Goal: Task Accomplishment & Management: Manage account settings

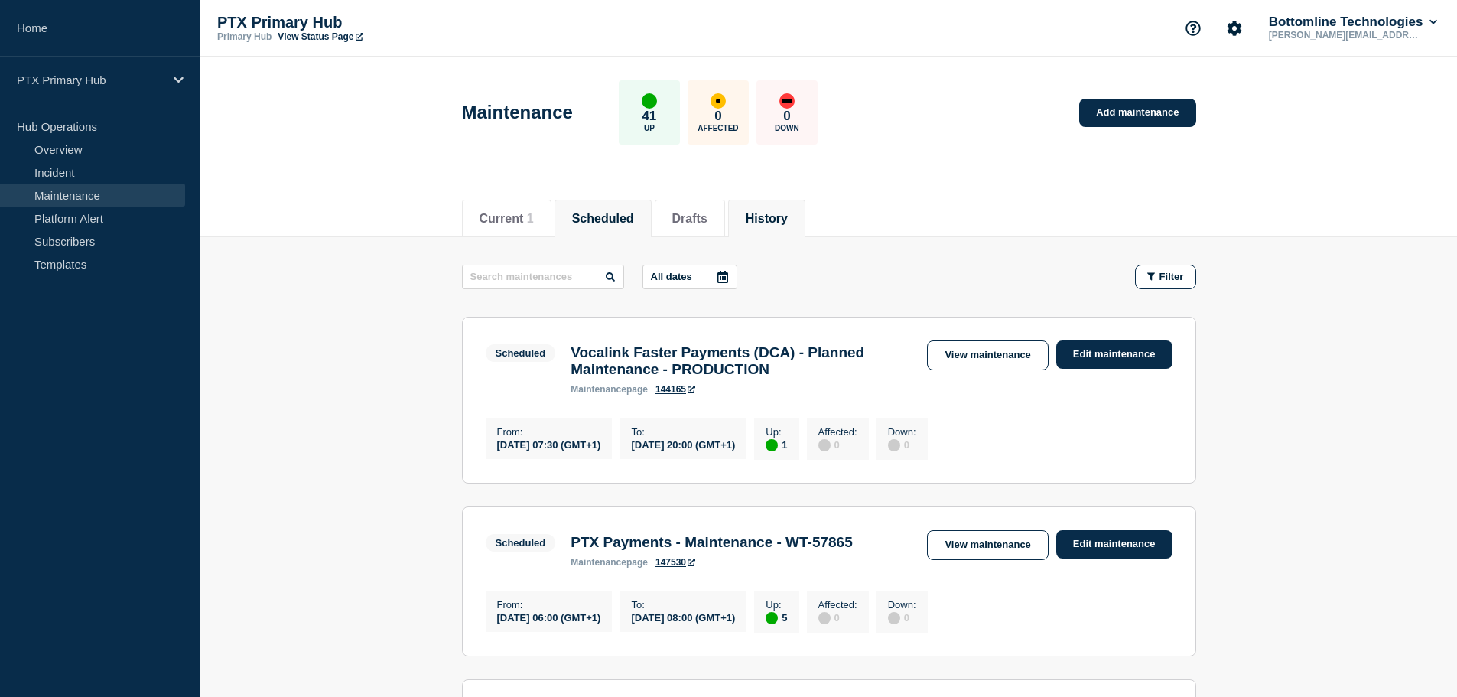
click at [805, 213] on li "History" at bounding box center [766, 218] width 77 height 37
click at [784, 219] on button "History" at bounding box center [766, 219] width 42 height 14
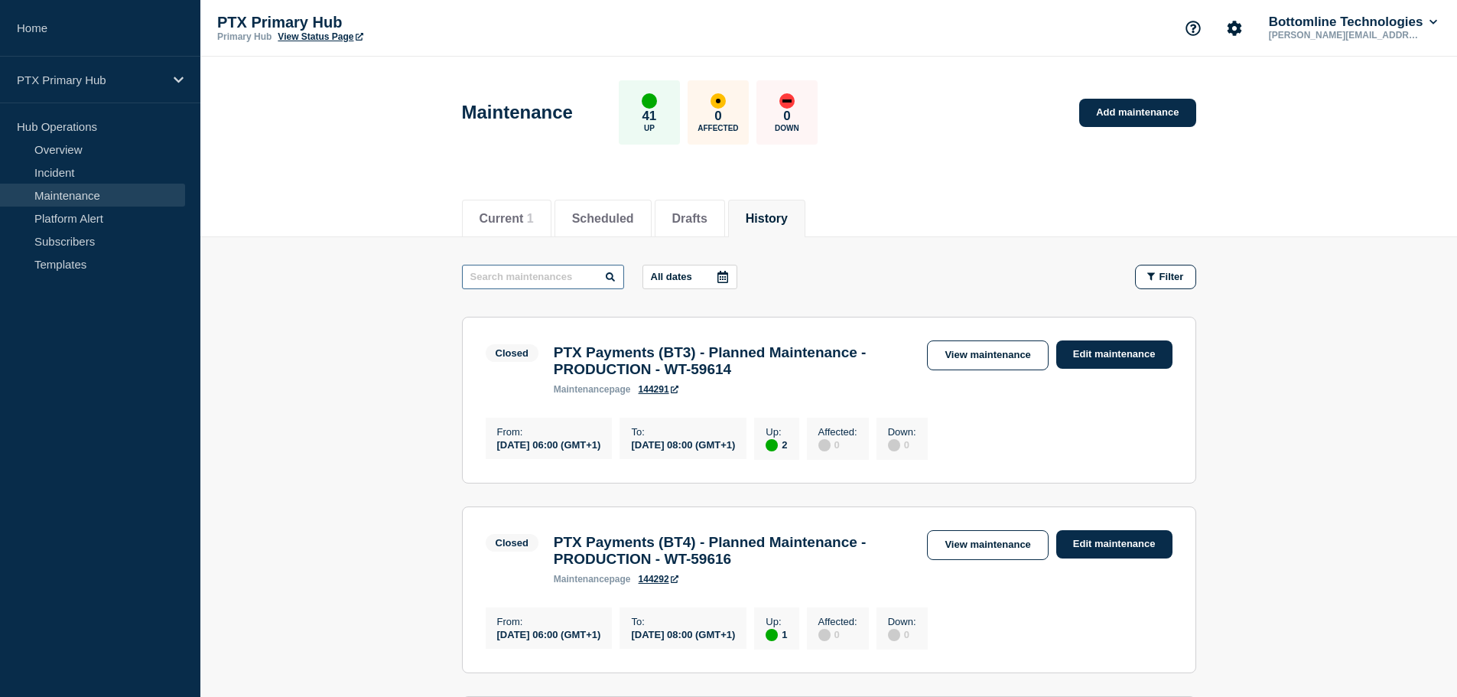
click at [523, 279] on input "text" at bounding box center [543, 277] width 162 height 24
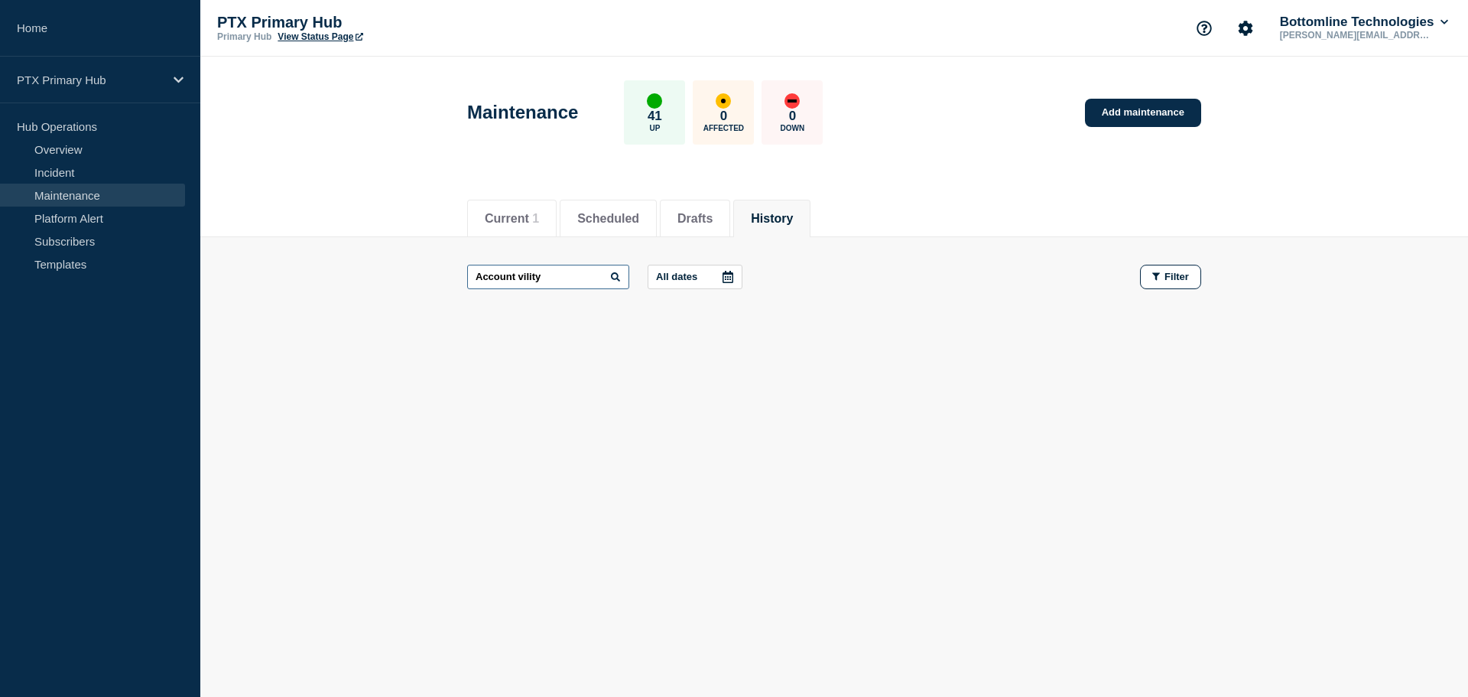
click at [559, 281] on input "Account vility" at bounding box center [548, 277] width 162 height 24
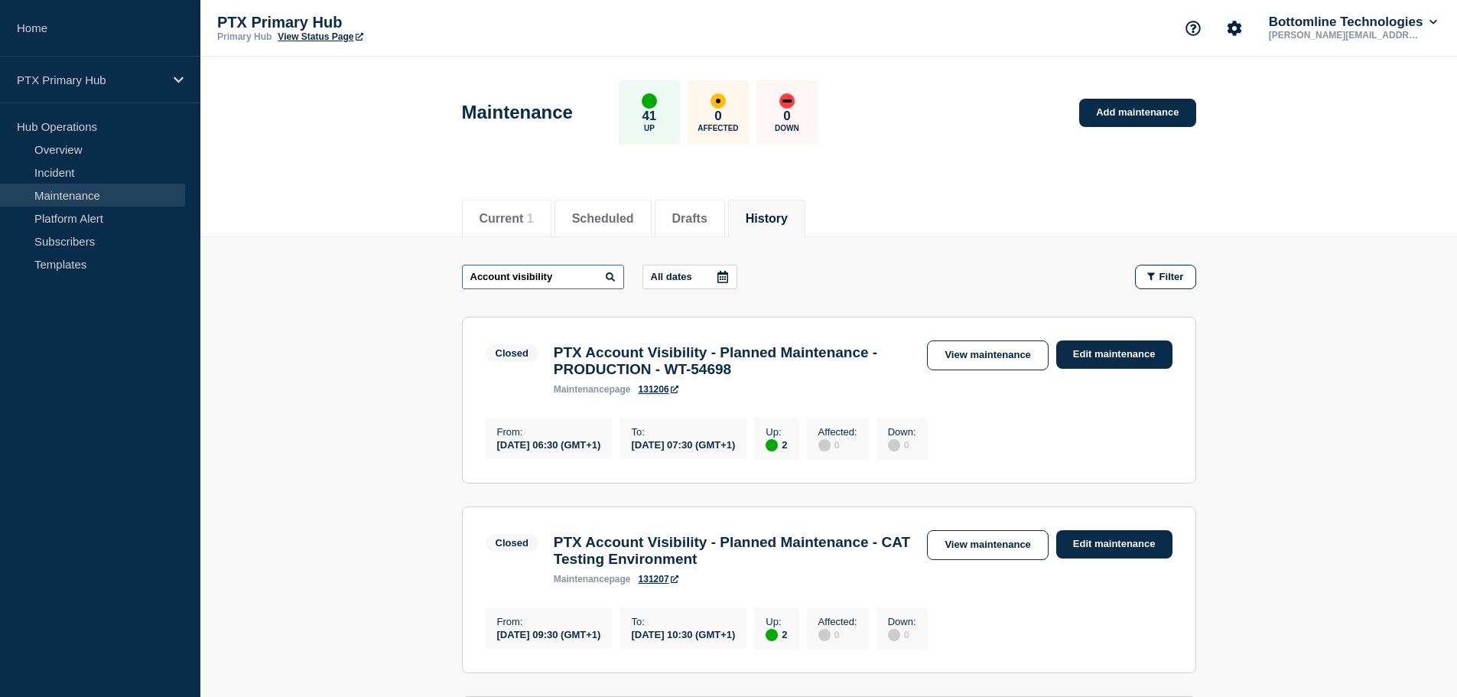
type input "Account visibility"
click at [1173, 112] on link "Add maintenance" at bounding box center [1137, 113] width 116 height 28
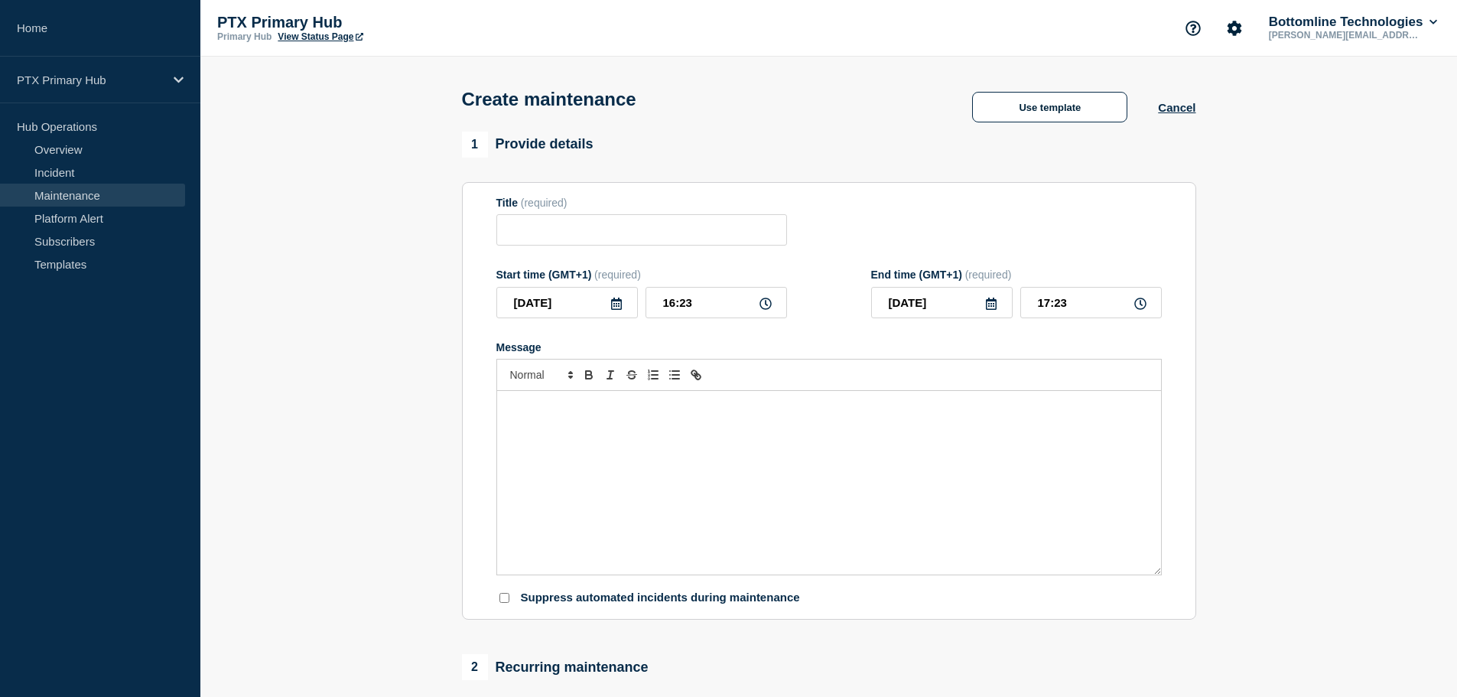
click at [588, 450] on div "Message" at bounding box center [829, 483] width 664 height 184
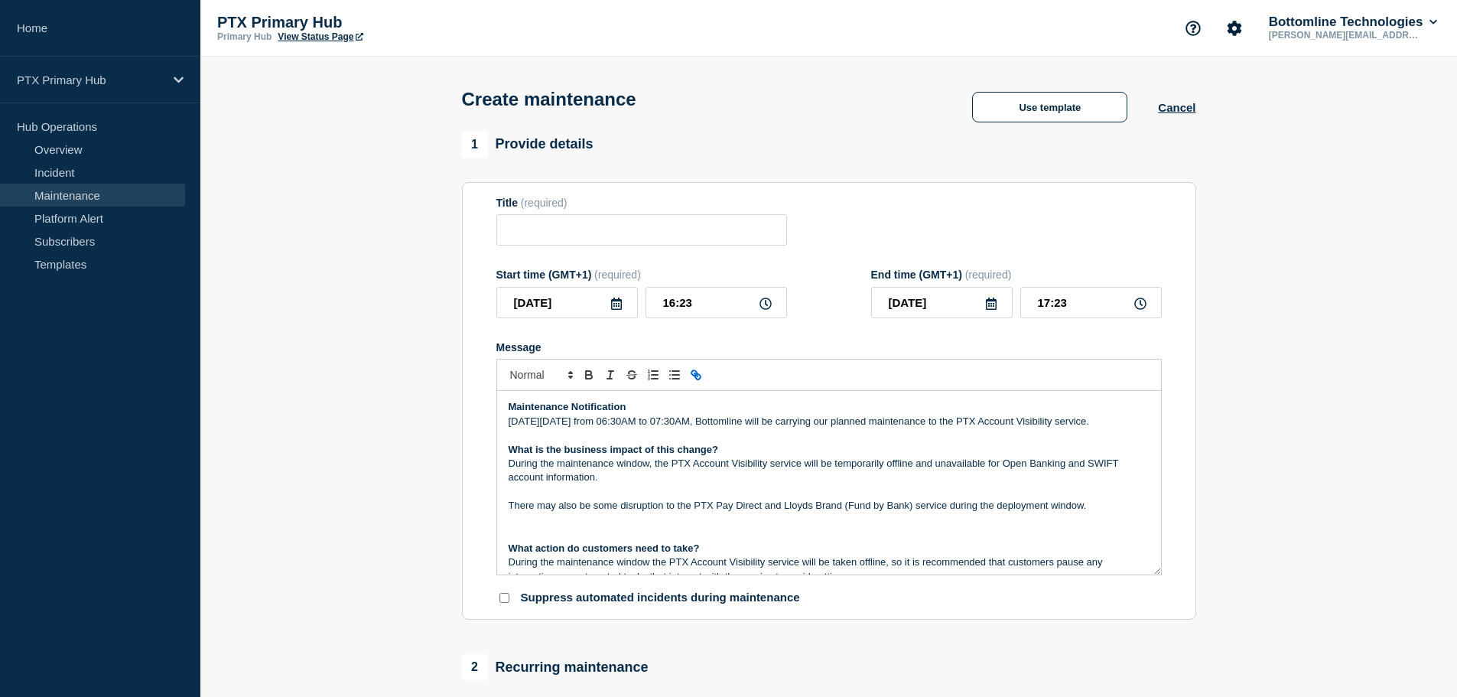
click at [668, 251] on form "Title (required) Start time (GMT+1) (required) [DATE] 16:23 End time (GMT+1) (r…" at bounding box center [828, 401] width 665 height 409
click at [667, 236] on input "Title" at bounding box center [641, 229] width 291 height 31
paste input "PTX Account Visibility - Planned Maintenance - PRODUCTION - WT-54698"
drag, startPoint x: 610, startPoint y: 238, endPoint x: 790, endPoint y: 226, distance: 180.1
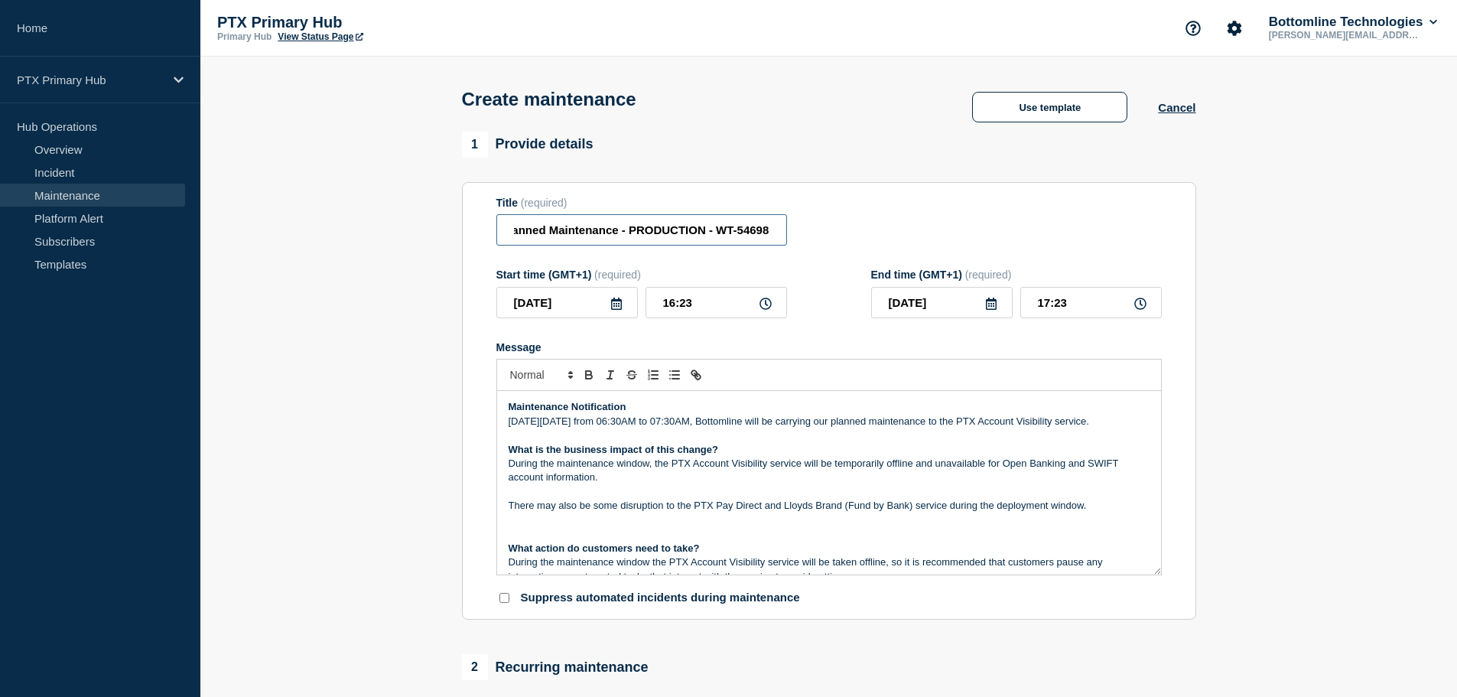
click at [808, 226] on div "Title (required) PTX Account Visibility - Planned Maintenance - PRODUCTION - WT…" at bounding box center [828, 222] width 665 height 50
click at [710, 229] on input "PTX Account Visibility - Planned Maintenance - PRODUCTION - WT-54698" at bounding box center [641, 229] width 291 height 31
drag, startPoint x: 719, startPoint y: 233, endPoint x: 830, endPoint y: 242, distance: 111.2
click at [830, 242] on div "Title (required) PTX Account Visibility - Planned Maintenance - PRODUCTION - WT…" at bounding box center [828, 222] width 665 height 50
paste input "9364"
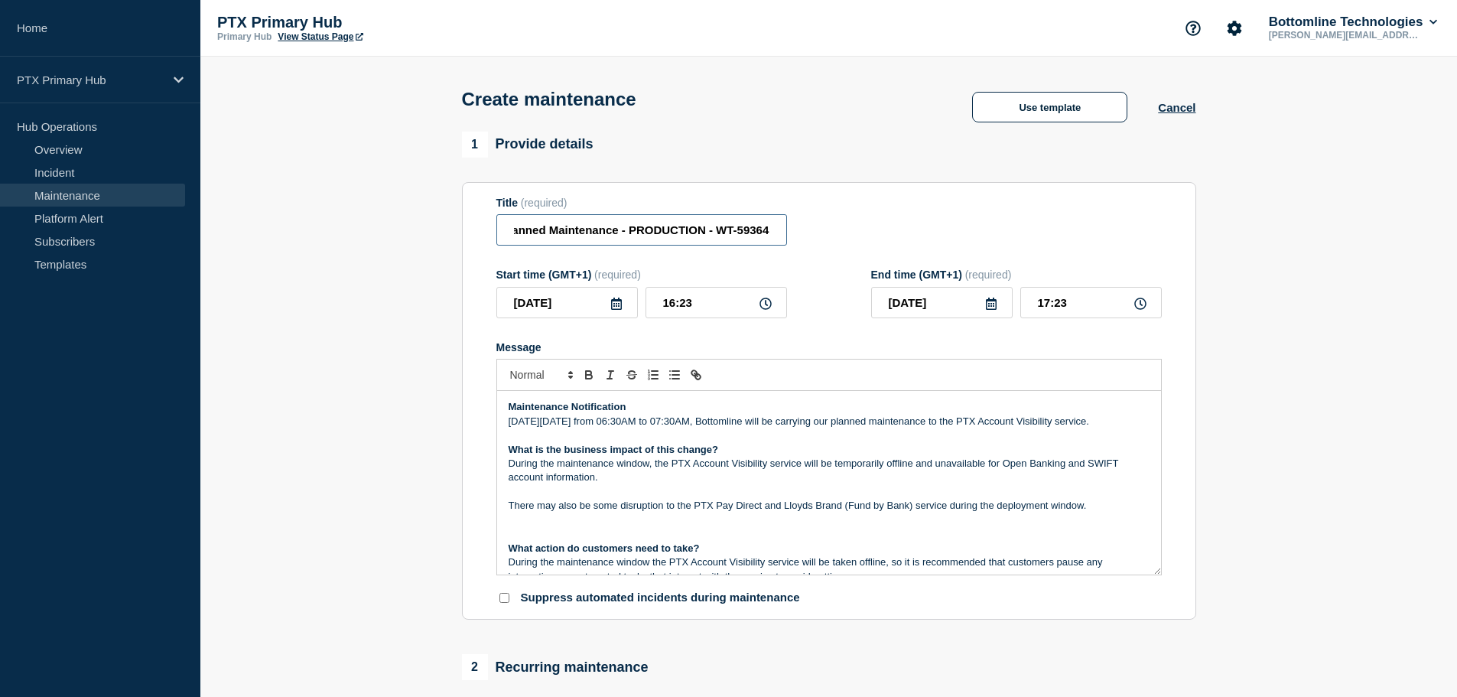
type input "PTX Account Visibility - Planned Maintenance - PRODUCTION - WT-59364"
click at [767, 305] on icon at bounding box center [765, 303] width 12 height 12
click at [616, 309] on icon at bounding box center [616, 303] width 11 height 12
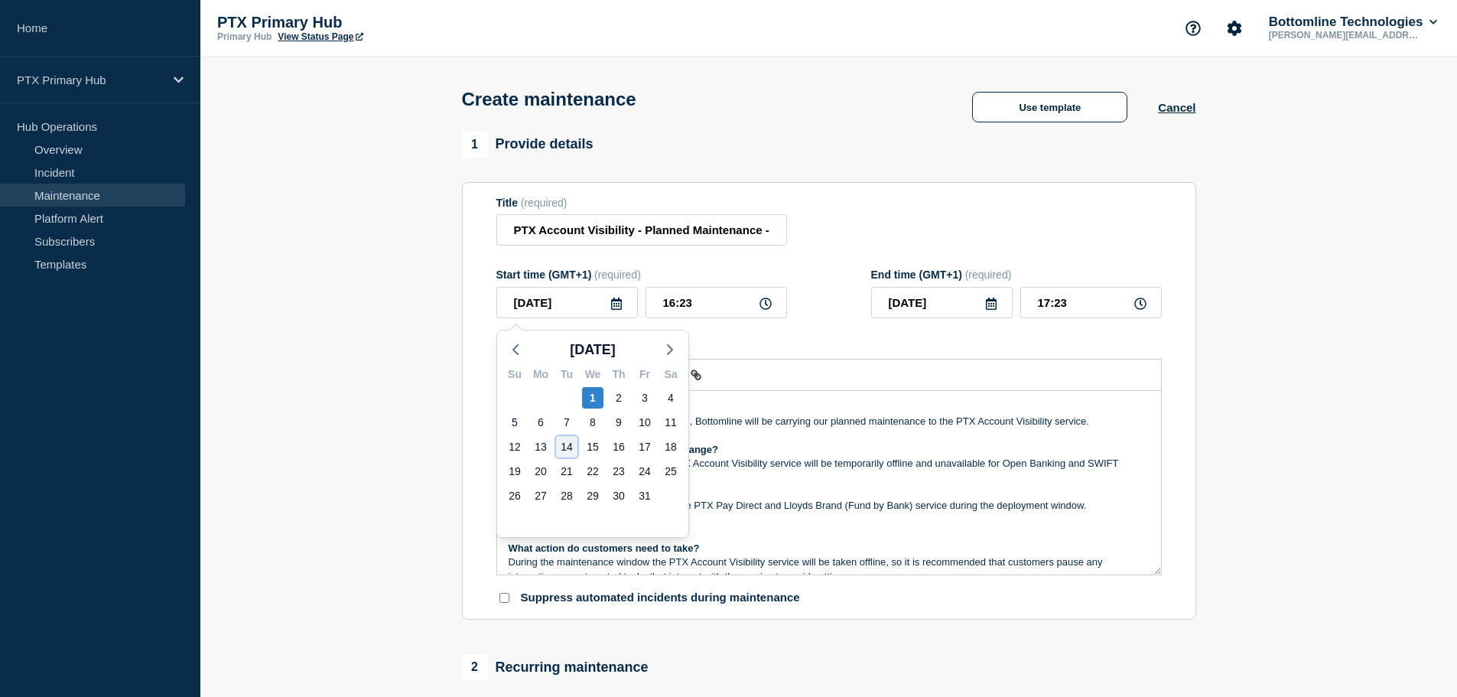
click at [563, 442] on div "14" at bounding box center [566, 446] width 21 height 21
type input "[DATE]"
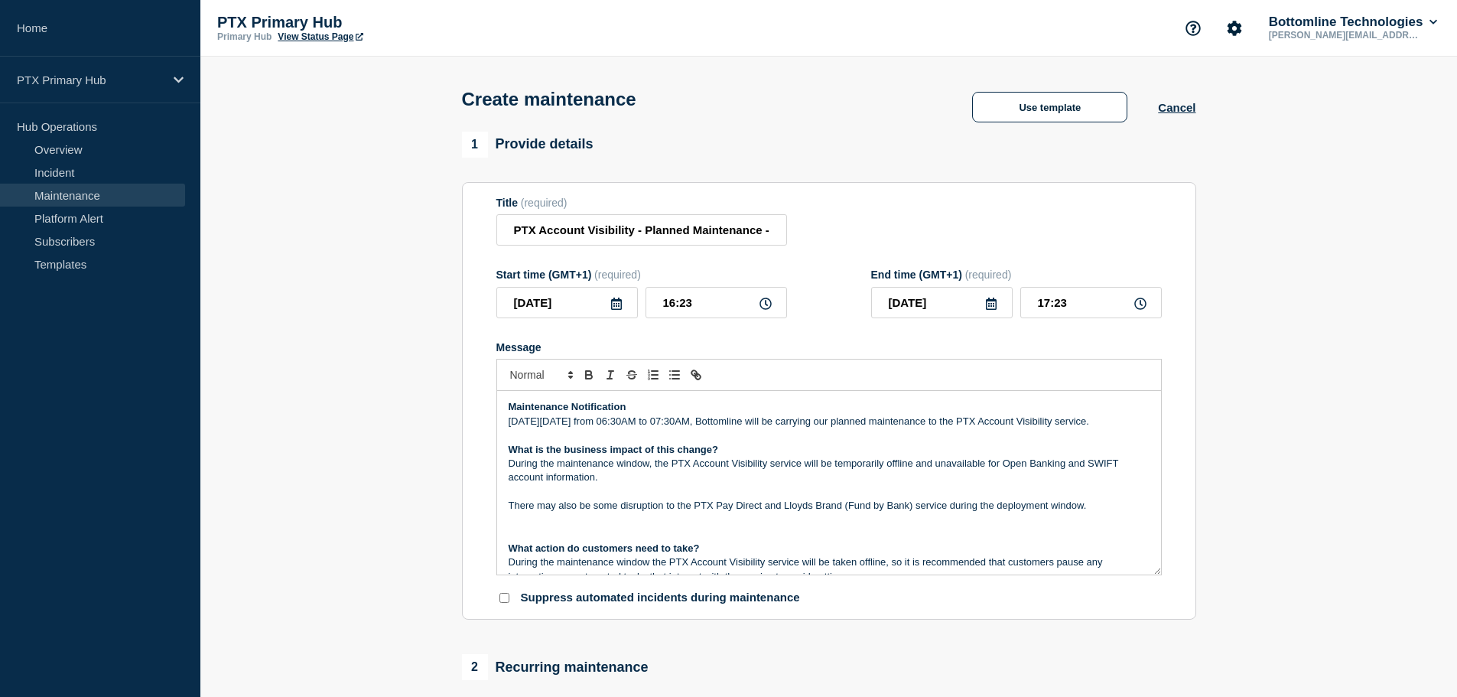
click at [577, 424] on p "[DATE][DATE] from 06:30AM to 07:30AM, Bottomline will be carrying our planned m…" at bounding box center [828, 421] width 641 height 14
drag, startPoint x: 605, startPoint y: 427, endPoint x: 590, endPoint y: 427, distance: 14.5
click at [590, 427] on p "[DATE][DATE] from 06:30AM to 07:30AM, Bottomline will be carrying our planned m…" at bounding box center [828, 421] width 641 height 14
click at [602, 427] on p "[DATE][DATE] from 06:30AM to 07:30AM, Bottomline will be carrying our planned m…" at bounding box center [828, 421] width 641 height 14
drag, startPoint x: 607, startPoint y: 427, endPoint x: 592, endPoint y: 423, distance: 15.8
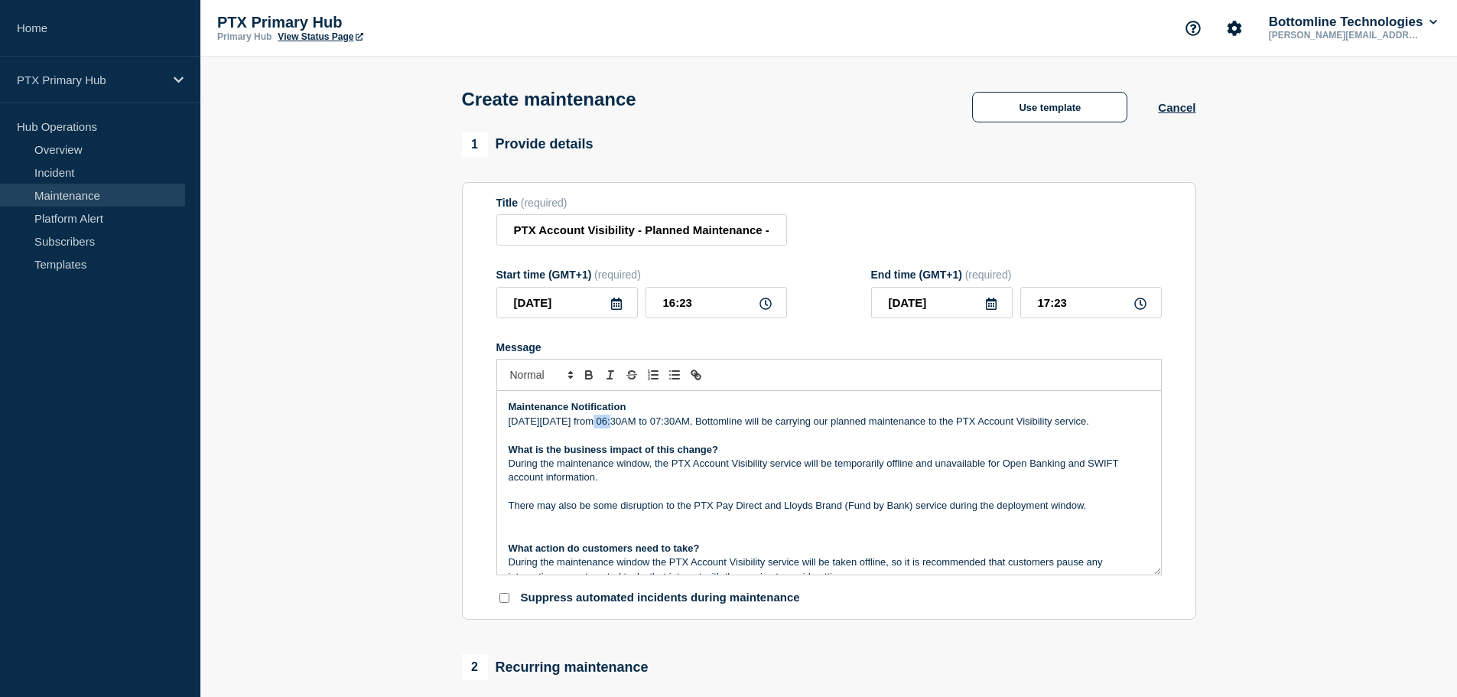
click at [592, 423] on p "[DATE][DATE] from 06:30AM to 07:30AM, Bottomline will be carrying our planned m…" at bounding box center [828, 421] width 641 height 14
click at [672, 425] on p "[DATE][DATE] from 06:30AM to 07:30AM, Bottomline will be carrying our planned m…" at bounding box center [828, 421] width 641 height 14
click at [712, 425] on p "[DATE][DATE] from 06:00AM to 07:30AM, Bottomline will be carrying our planned m…" at bounding box center [828, 421] width 641 height 14
click at [723, 428] on p "[DATE][DATE] from 06:00AM to 08:30AM, Bottomline will be carrying our planned m…" at bounding box center [828, 421] width 641 height 14
drag, startPoint x: 815, startPoint y: 469, endPoint x: 807, endPoint y: 469, distance: 7.7
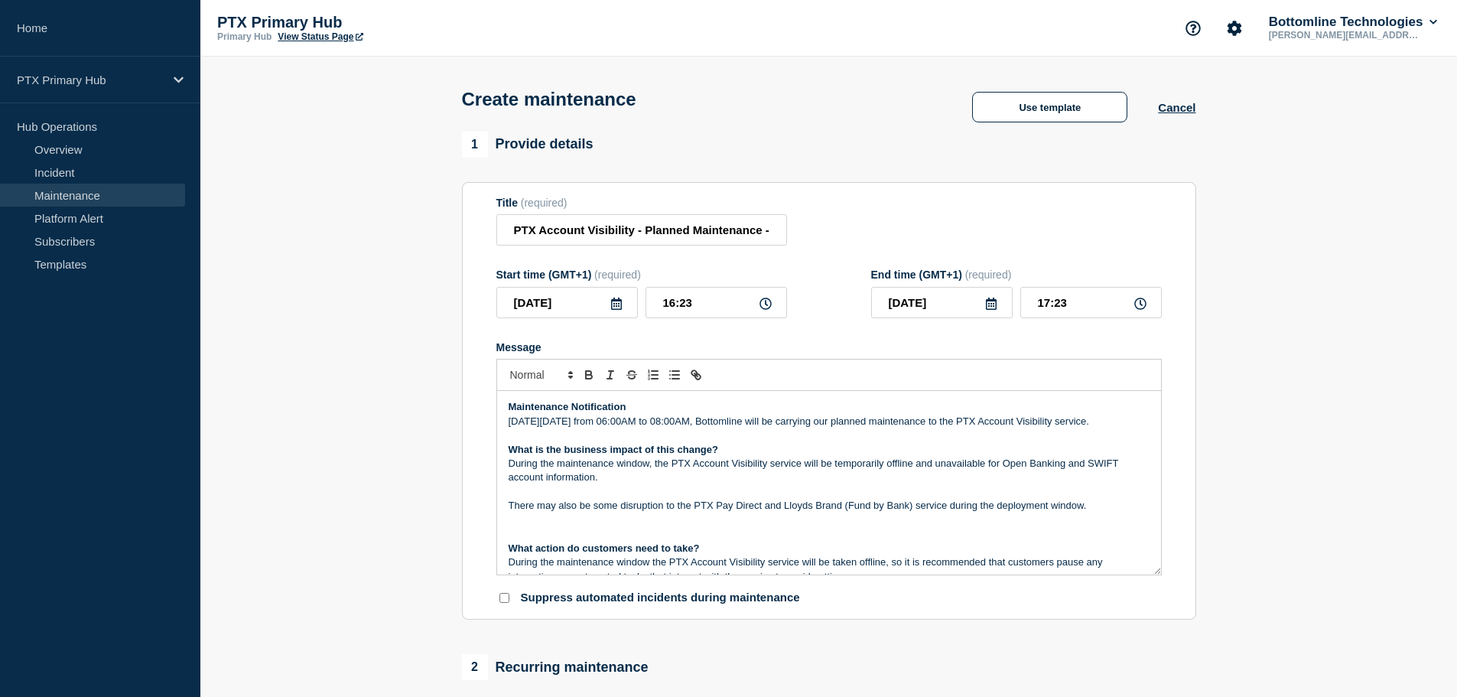
click at [816, 456] on p "What is the business impact of this change?" at bounding box center [828, 450] width 641 height 14
drag, startPoint x: 609, startPoint y: 292, endPoint x: 564, endPoint y: 279, distance: 46.9
click at [561, 286] on div "Start time (GMT+1) (required) [DATE] 16:23" at bounding box center [641, 293] width 291 height 50
type input "06:00"
drag, startPoint x: 1090, startPoint y: 304, endPoint x: 759, endPoint y: 204, distance: 345.9
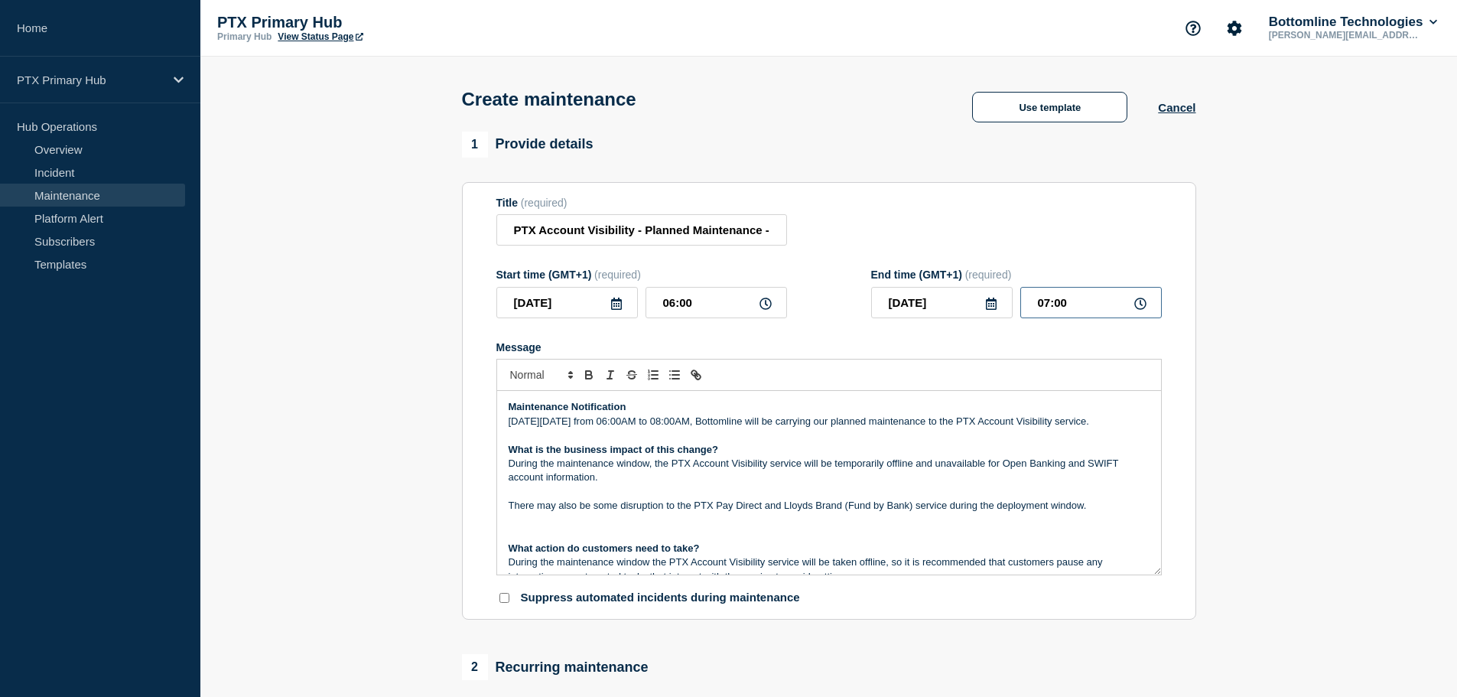
click at [774, 258] on form "Title (required) PTX Account Visibility - Planned Maintenance - PRODUCTION - WT…" at bounding box center [828, 401] width 665 height 409
type input "08:00"
click at [853, 417] on p "[DATE][DATE] from 06:00AM to 08:00AM, Bottomline will be carrying our planned m…" at bounding box center [828, 421] width 641 height 14
drag, startPoint x: 833, startPoint y: 505, endPoint x: 825, endPoint y: 503, distance: 7.8
click at [832, 499] on p "Message" at bounding box center [828, 492] width 641 height 14
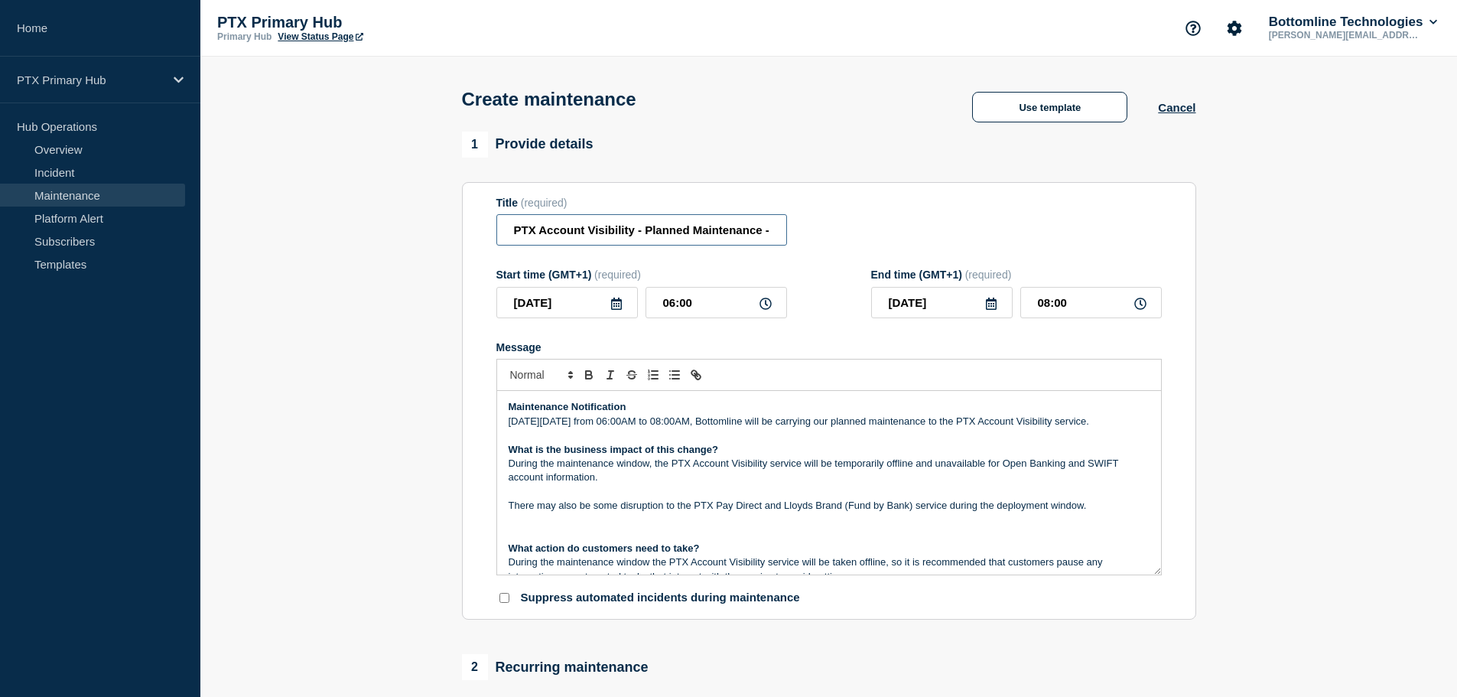
drag, startPoint x: 620, startPoint y: 227, endPoint x: 319, endPoint y: 227, distance: 301.3
click at [319, 227] on section "1 Provide details Title (required) PTX Account Visibility - Planned Maintenance…" at bounding box center [828, 662] width 1256 height 1061
click at [781, 234] on input "PTX Account Visibility - Planned Maintenance - PRODUCTION - WT-59364" at bounding box center [641, 229] width 291 height 31
drag, startPoint x: 801, startPoint y: 233, endPoint x: 843, endPoint y: 225, distance: 42.1
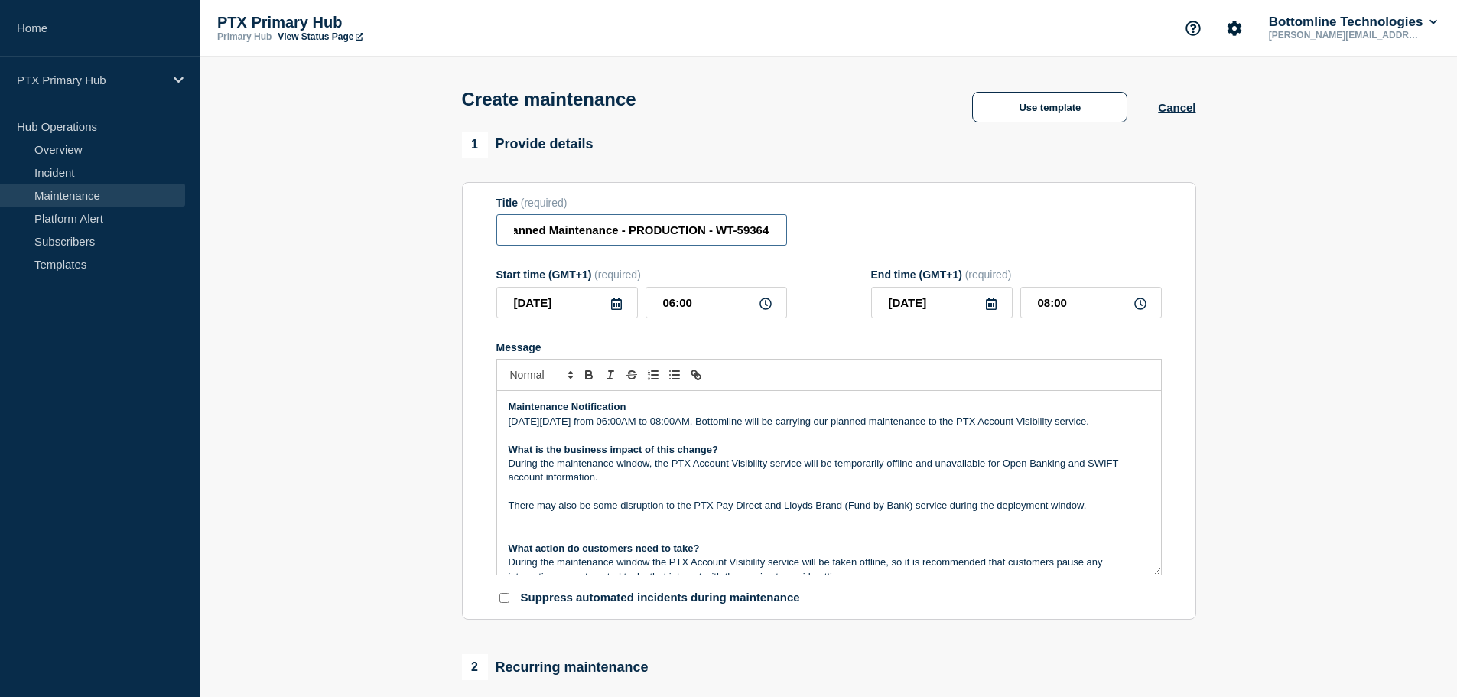
click at [843, 224] on div "Title (required) PTX Account Visibility - Planned Maintenance - PRODUCTION - WT…" at bounding box center [828, 222] width 665 height 50
click at [788, 235] on div "Title (required) PTX Account Visibility - Planned Maintenance - PRODUCTION - WT…" at bounding box center [828, 222] width 665 height 50
drag, startPoint x: 625, startPoint y: 492, endPoint x: 940, endPoint y: 502, distance: 315.9
click at [940, 485] on p "During the maintenance window, the PTX Account Visibility service will be tempo…" at bounding box center [828, 470] width 641 height 28
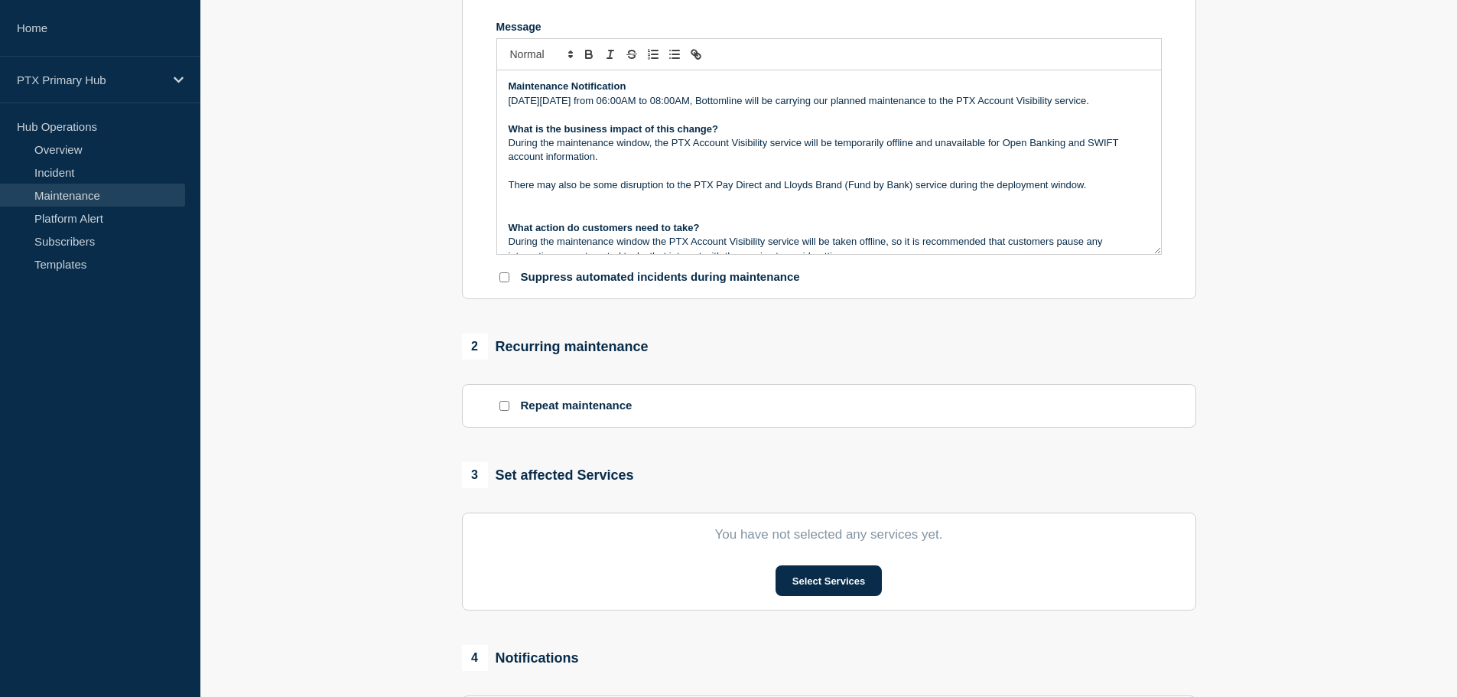
scroll to position [459, 0]
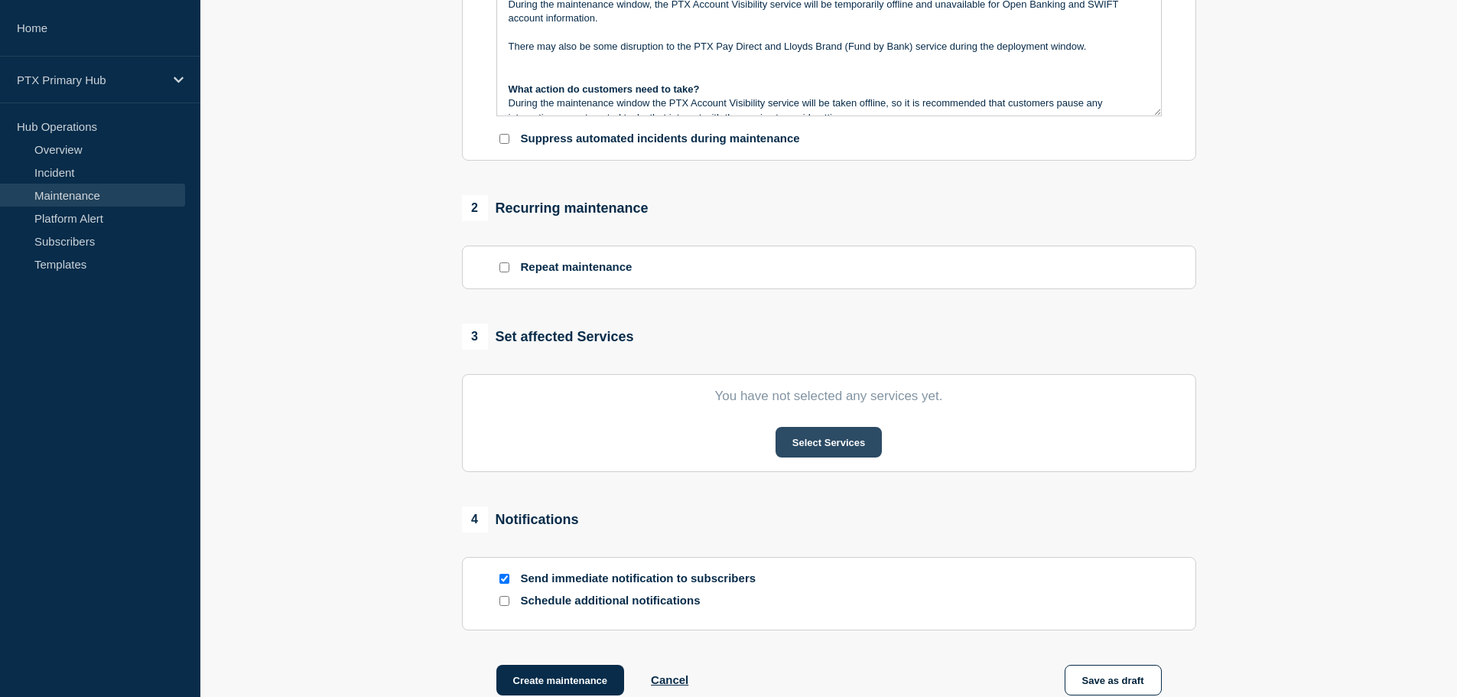
click at [806, 455] on button "Select Services" at bounding box center [828, 442] width 106 height 31
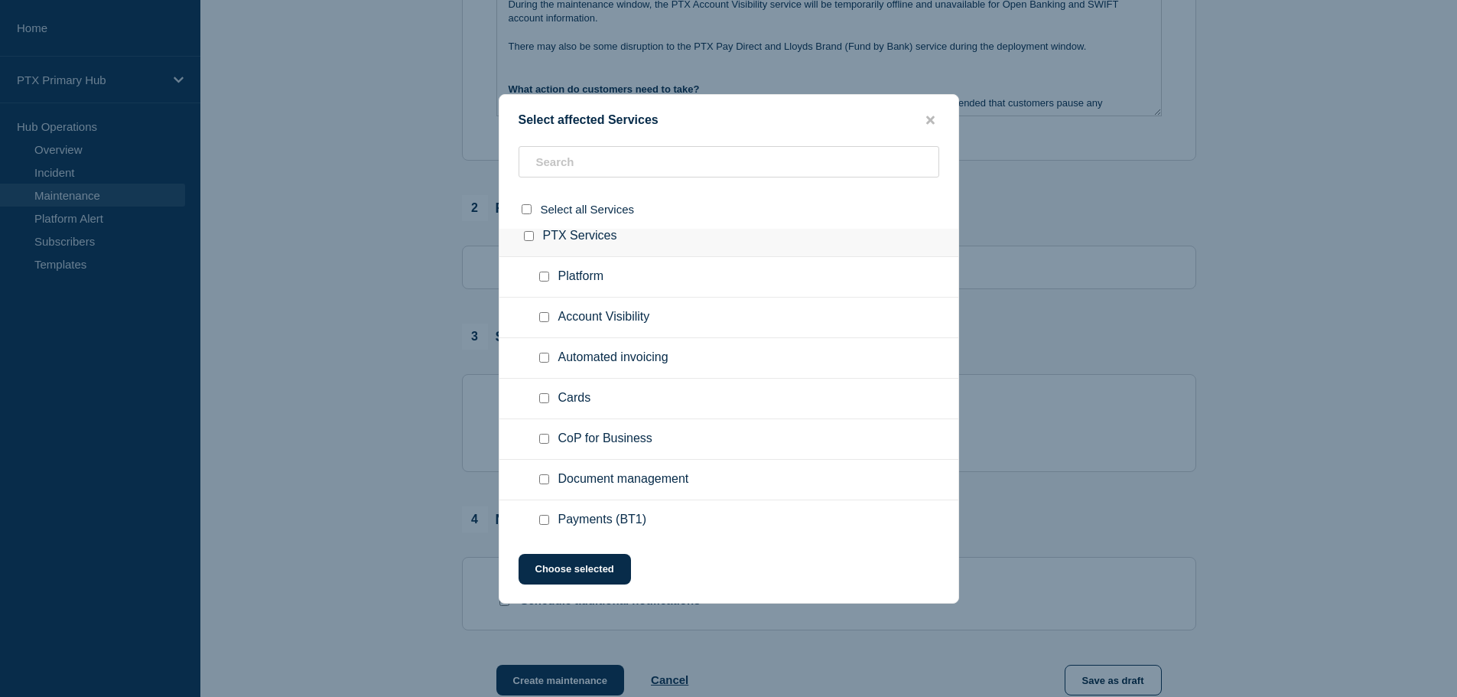
click at [543, 312] on div at bounding box center [547, 317] width 22 height 15
click at [544, 320] on input "Account Visibility checkbox" at bounding box center [544, 317] width 10 height 10
checkbox input "true"
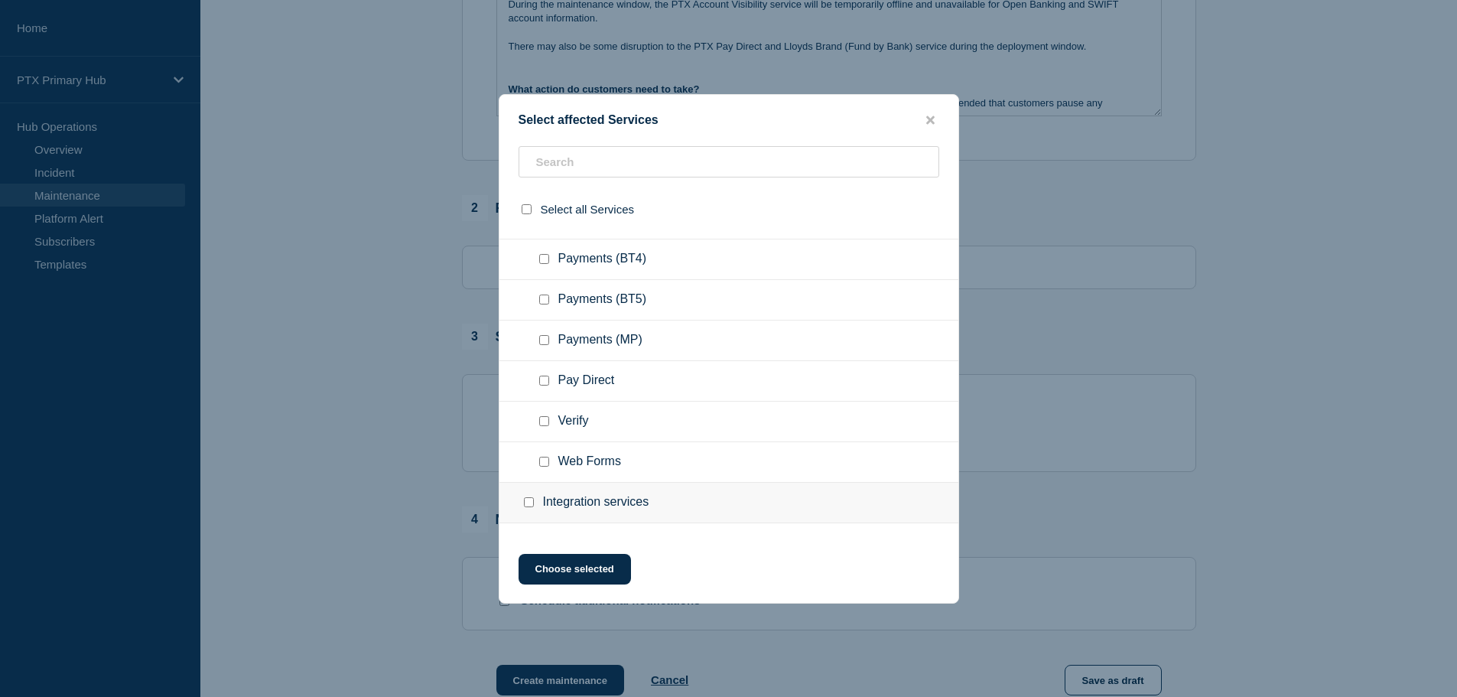
click at [540, 381] on input "Pay Direct checkbox" at bounding box center [544, 380] width 10 height 10
checkbox input "true"
click at [583, 575] on button "Choose selected" at bounding box center [574, 569] width 112 height 31
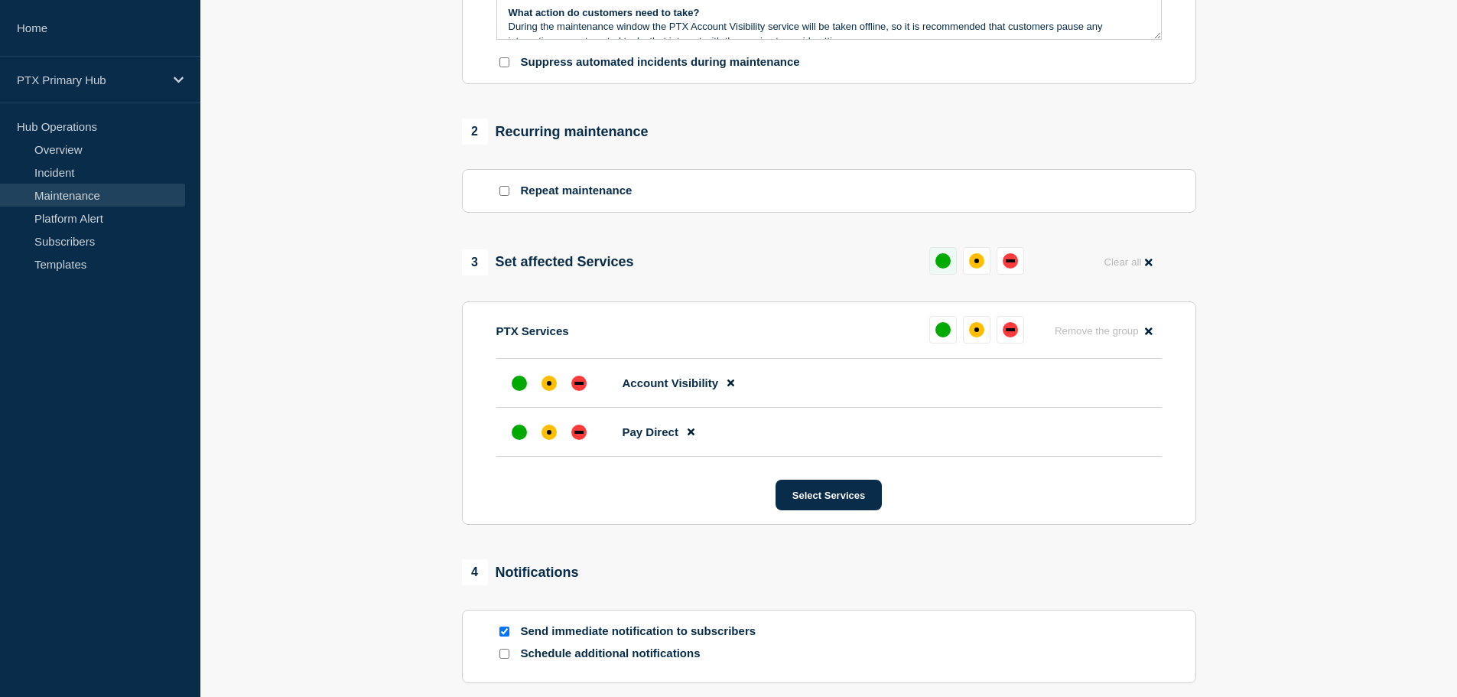
click at [937, 265] on div "up" at bounding box center [942, 260] width 15 height 15
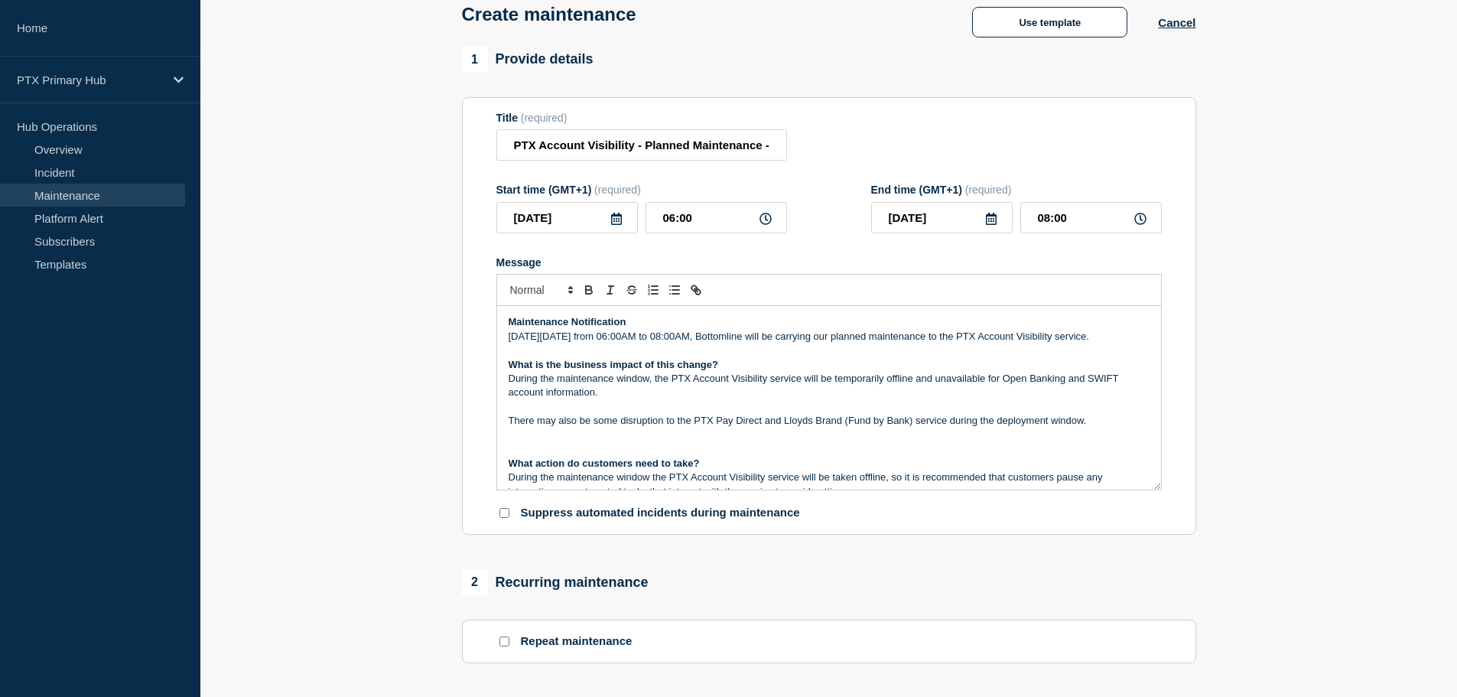
scroll to position [0, 0]
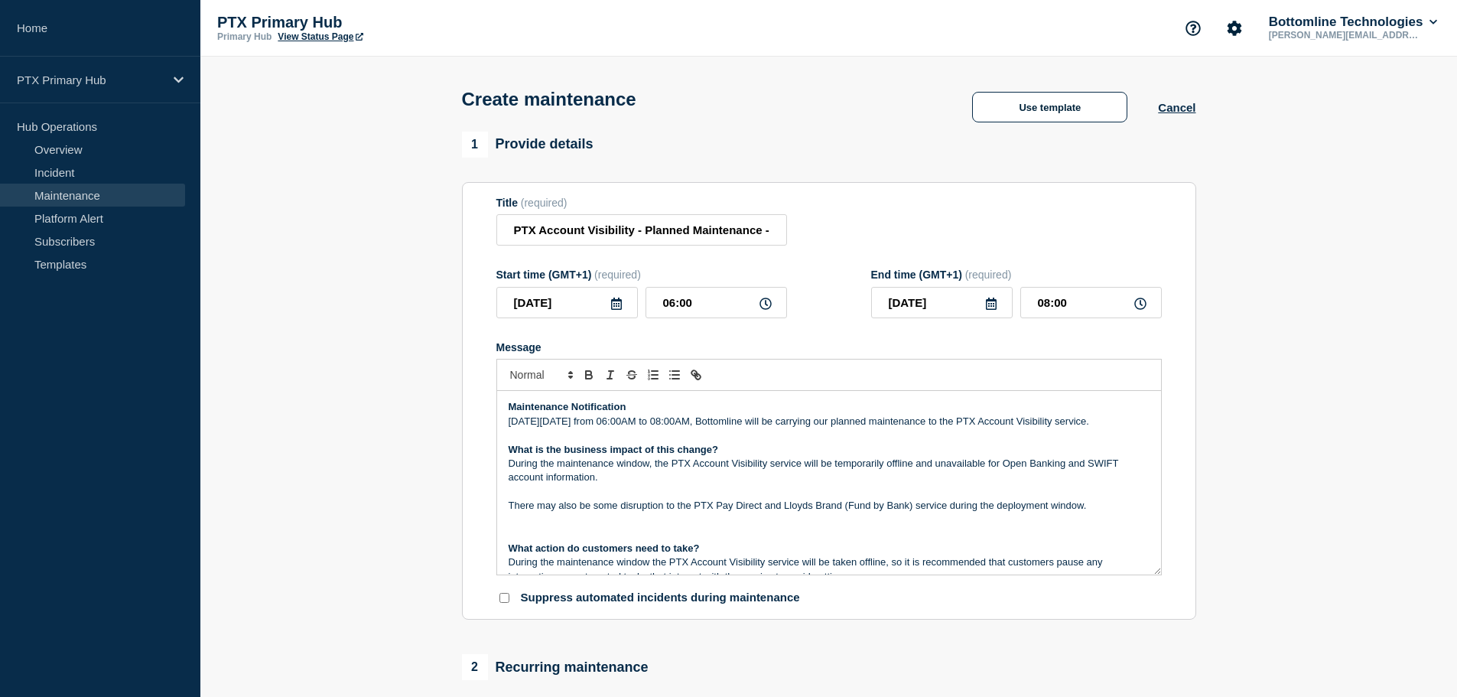
click at [612, 310] on icon at bounding box center [616, 303] width 12 height 12
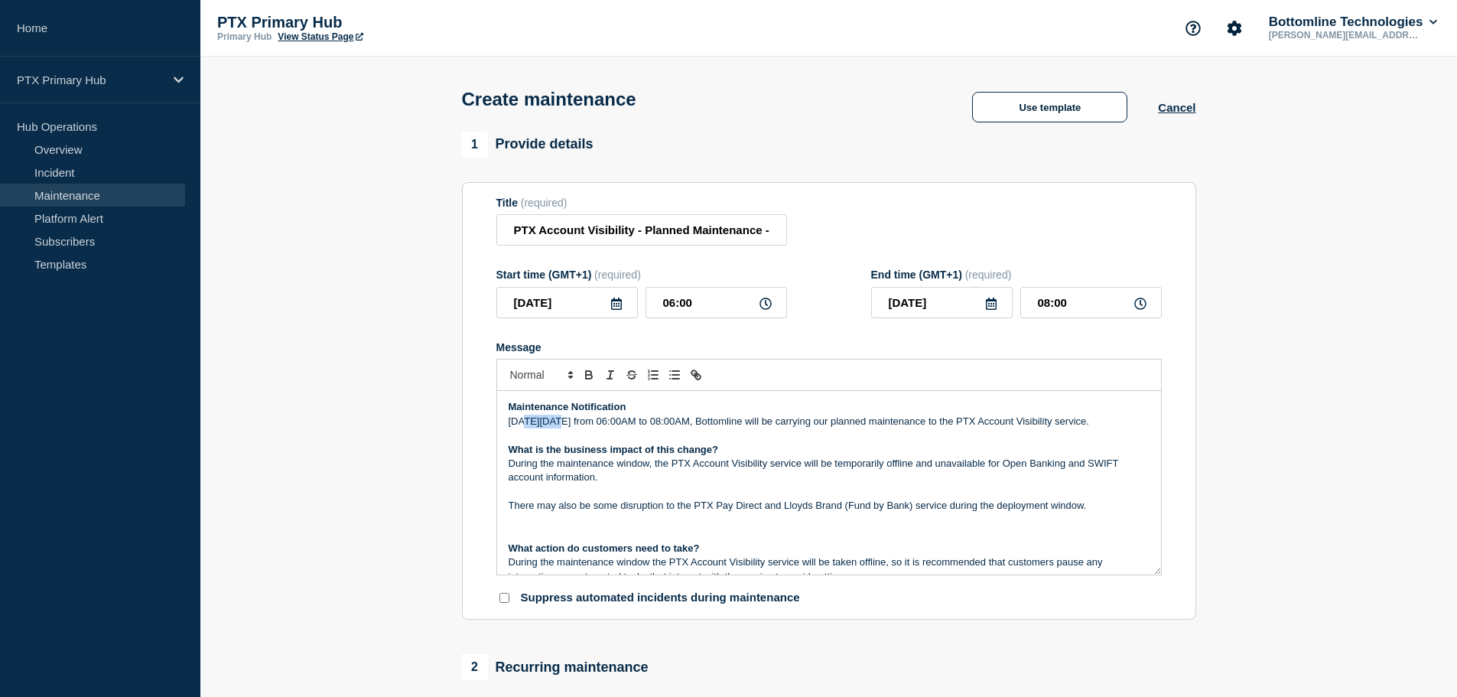
drag, startPoint x: 560, startPoint y: 424, endPoint x: 525, endPoint y: 419, distance: 34.7
click at [525, 419] on p "[DATE][DATE] from 06:00AM to 08:00AM, Bottomline will be carrying our planned m…" at bounding box center [828, 421] width 641 height 14
click at [654, 477] on p "During the maintenance window, the PTX Account Visibility service will be tempo…" at bounding box center [828, 470] width 641 height 28
copy div "Maintenance Notification [DATE][DATE] from 06:00AM to 08:00AM, Bottomline will …"
click at [946, 442] on p "Message" at bounding box center [828, 435] width 641 height 14
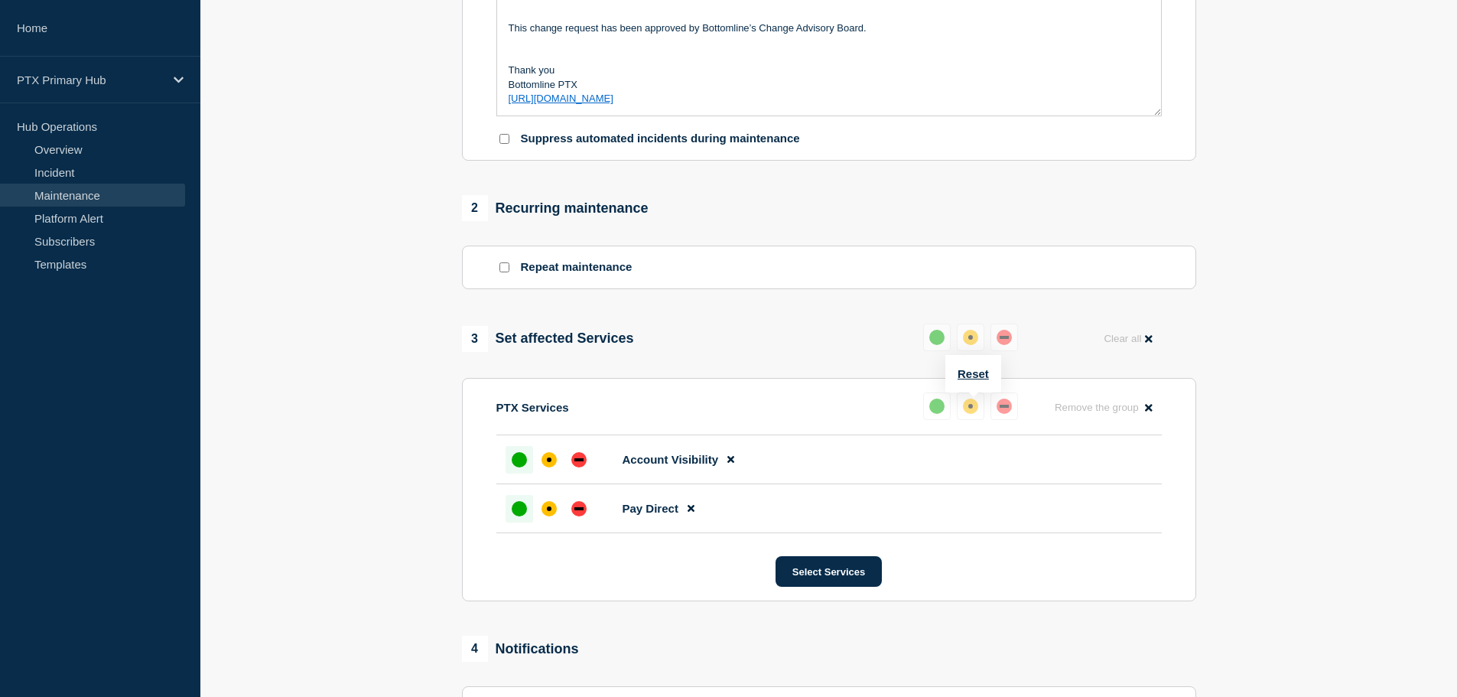
scroll to position [766, 0]
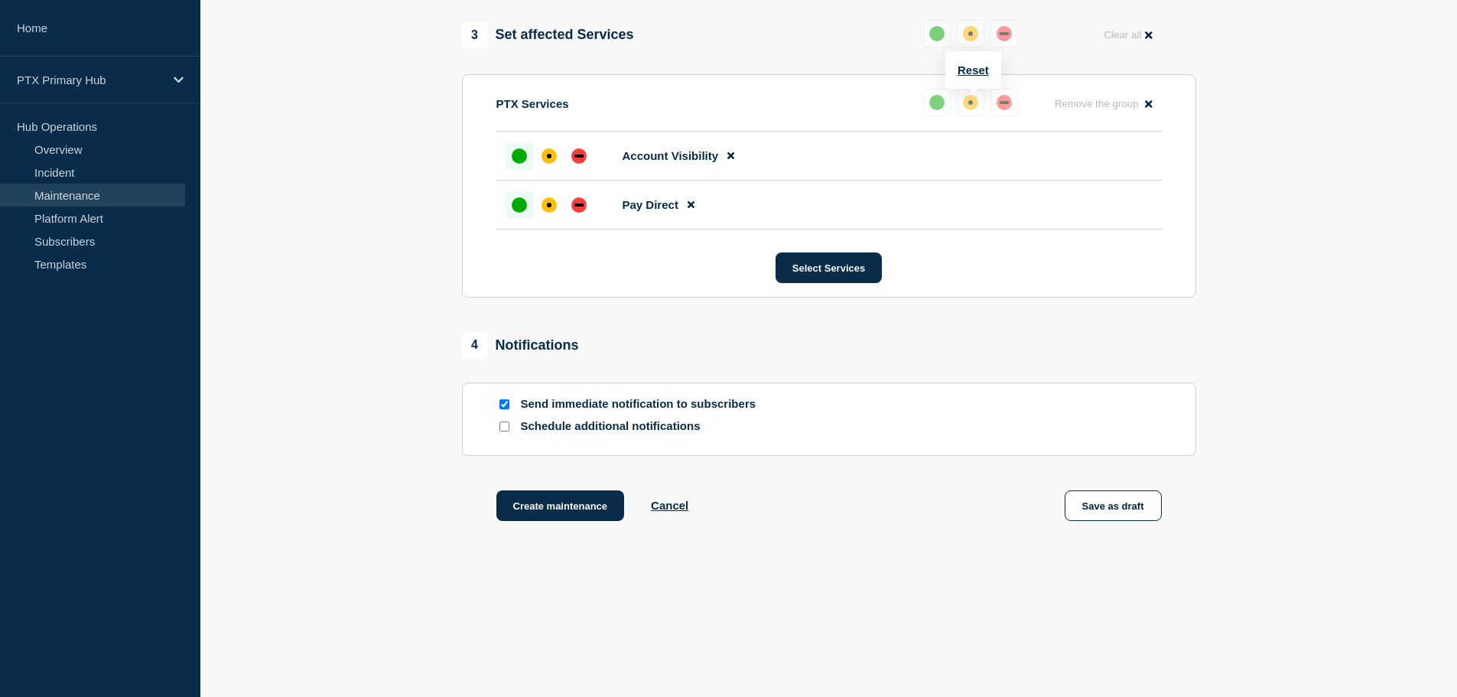
click at [996, 511] on div "Create maintenance Cancel Save as draft" at bounding box center [829, 524] width 734 height 69
click at [595, 520] on button "Create maintenance" at bounding box center [560, 505] width 128 height 31
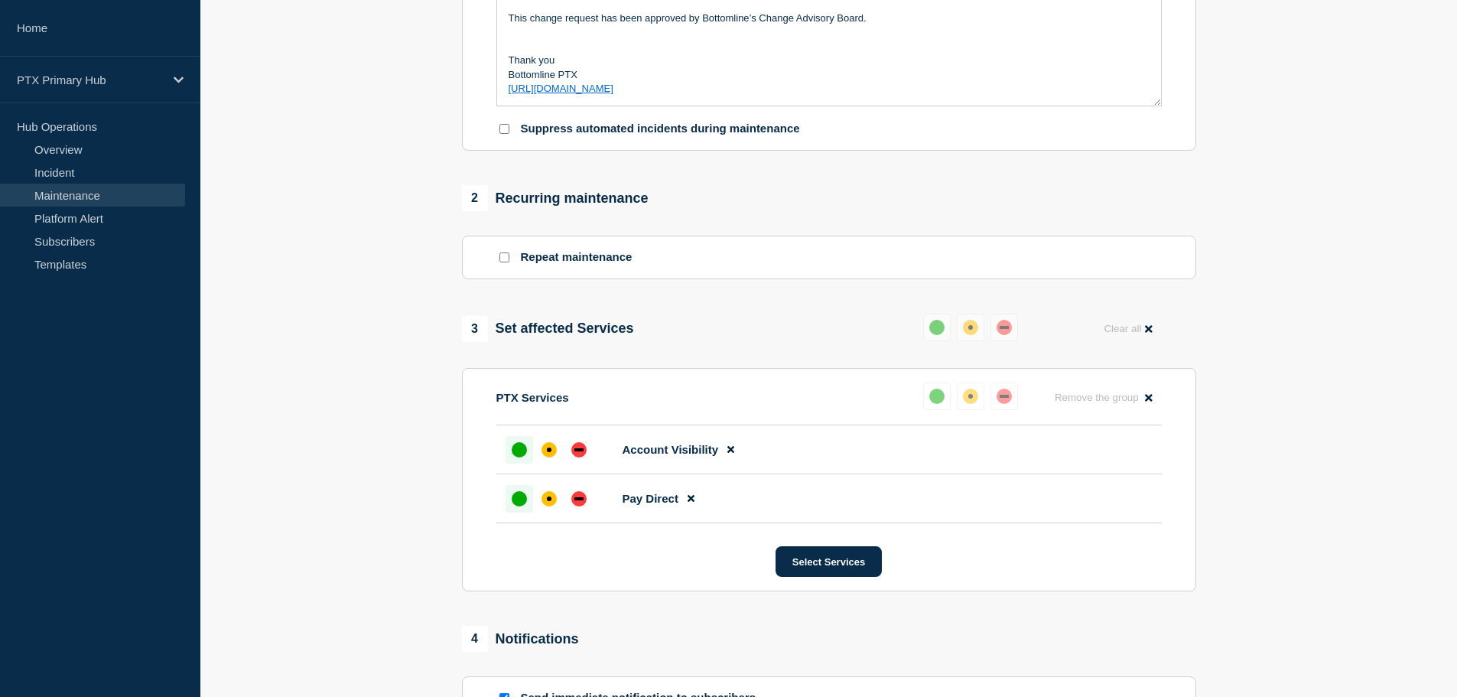
scroll to position [231, 0]
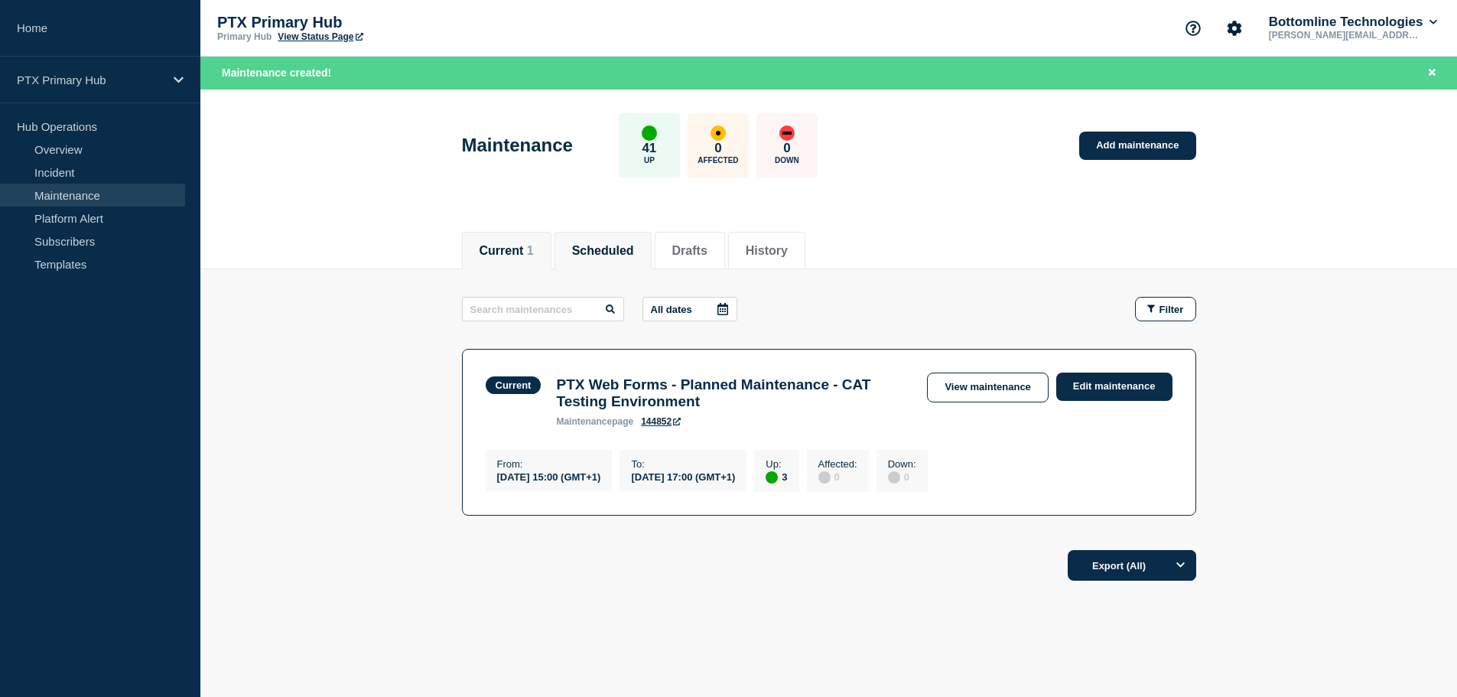
click at [634, 256] on button "Scheduled" at bounding box center [603, 251] width 62 height 14
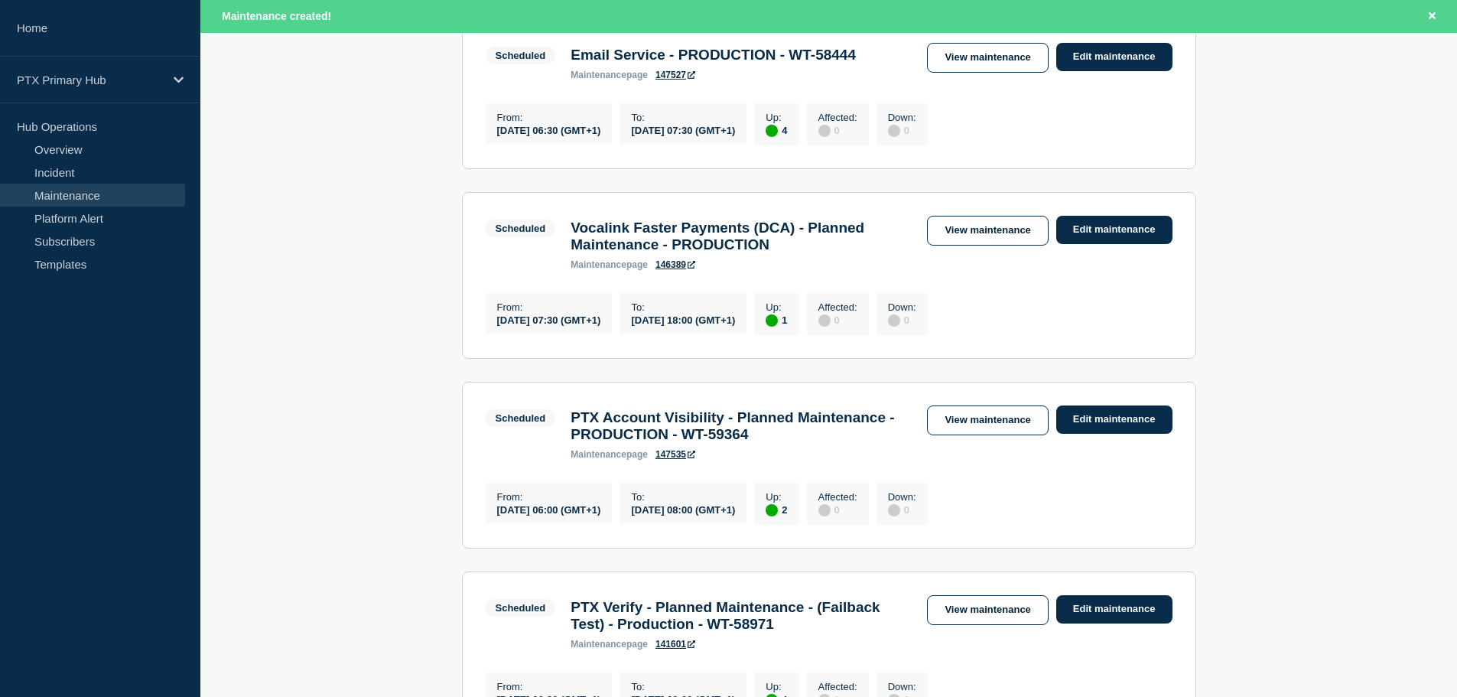
scroll to position [765, 0]
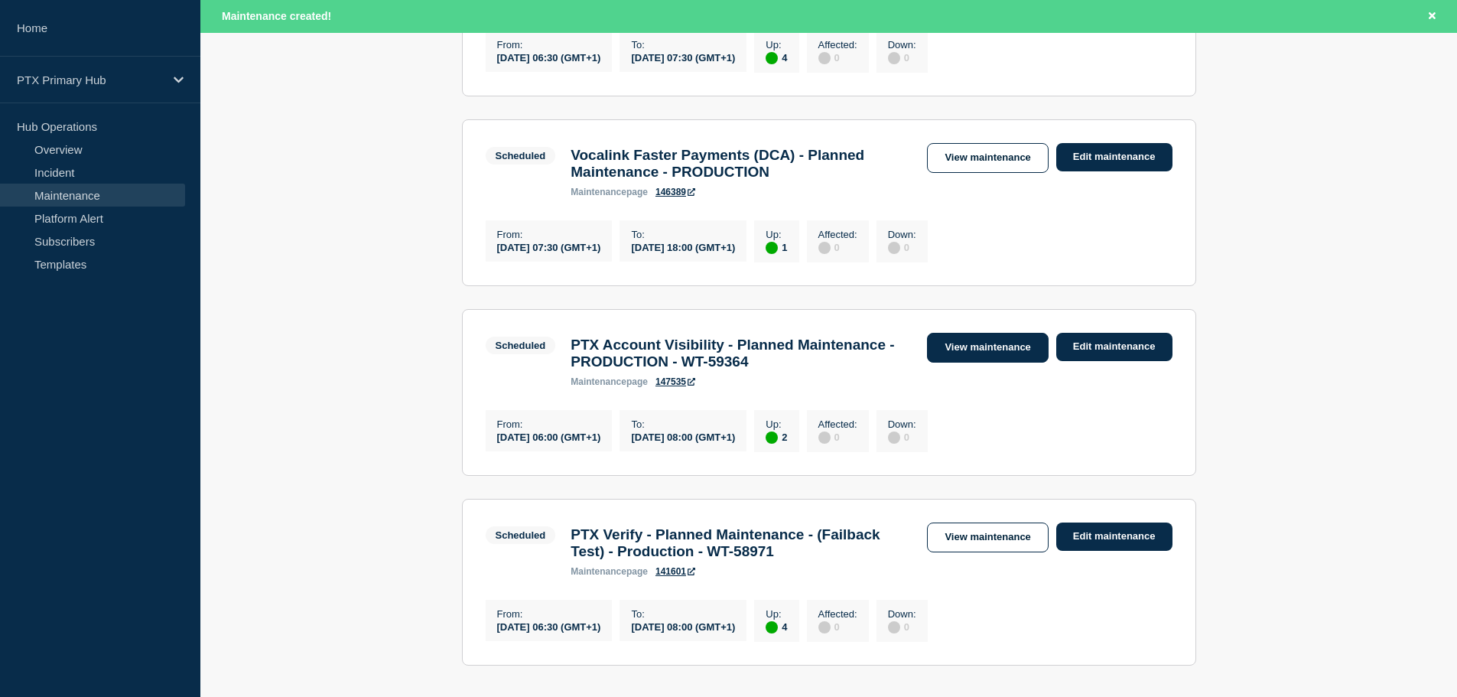
click at [949, 362] on link "View maintenance" at bounding box center [987, 348] width 121 height 30
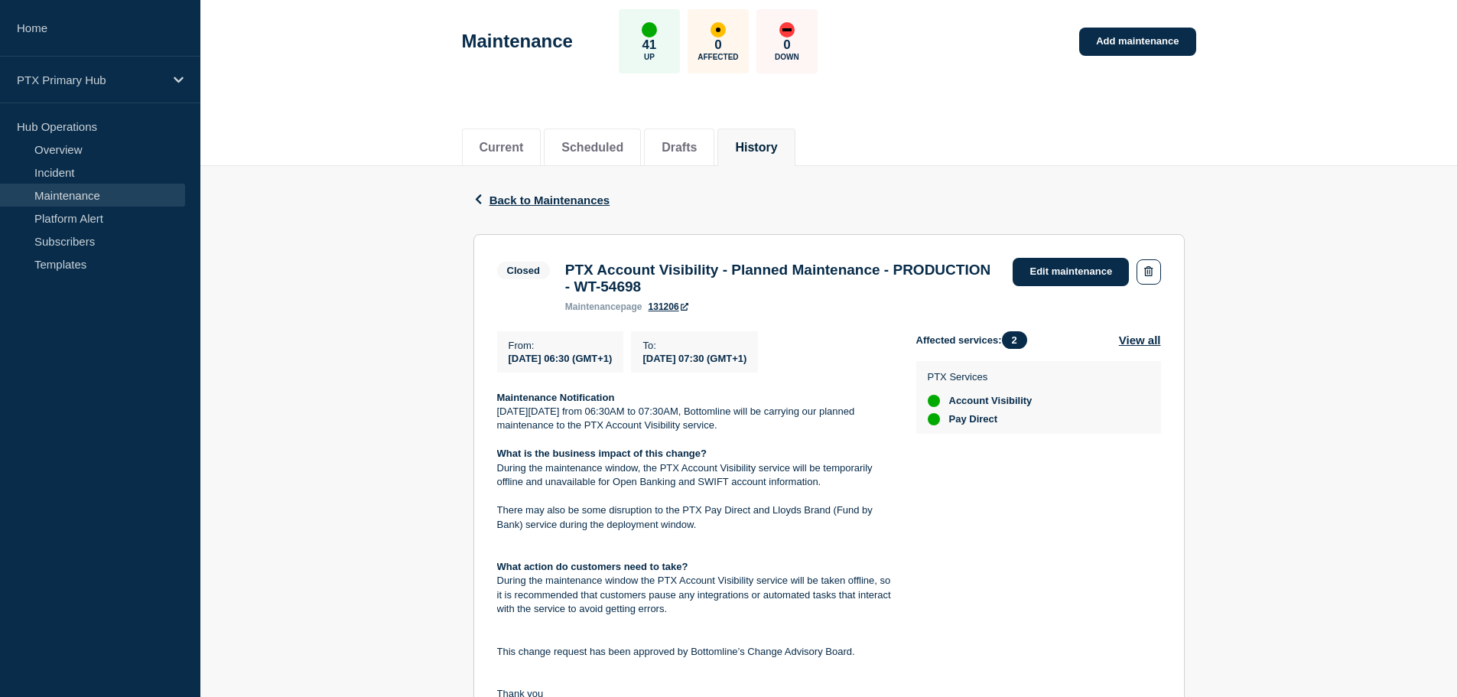
scroll to position [153, 0]
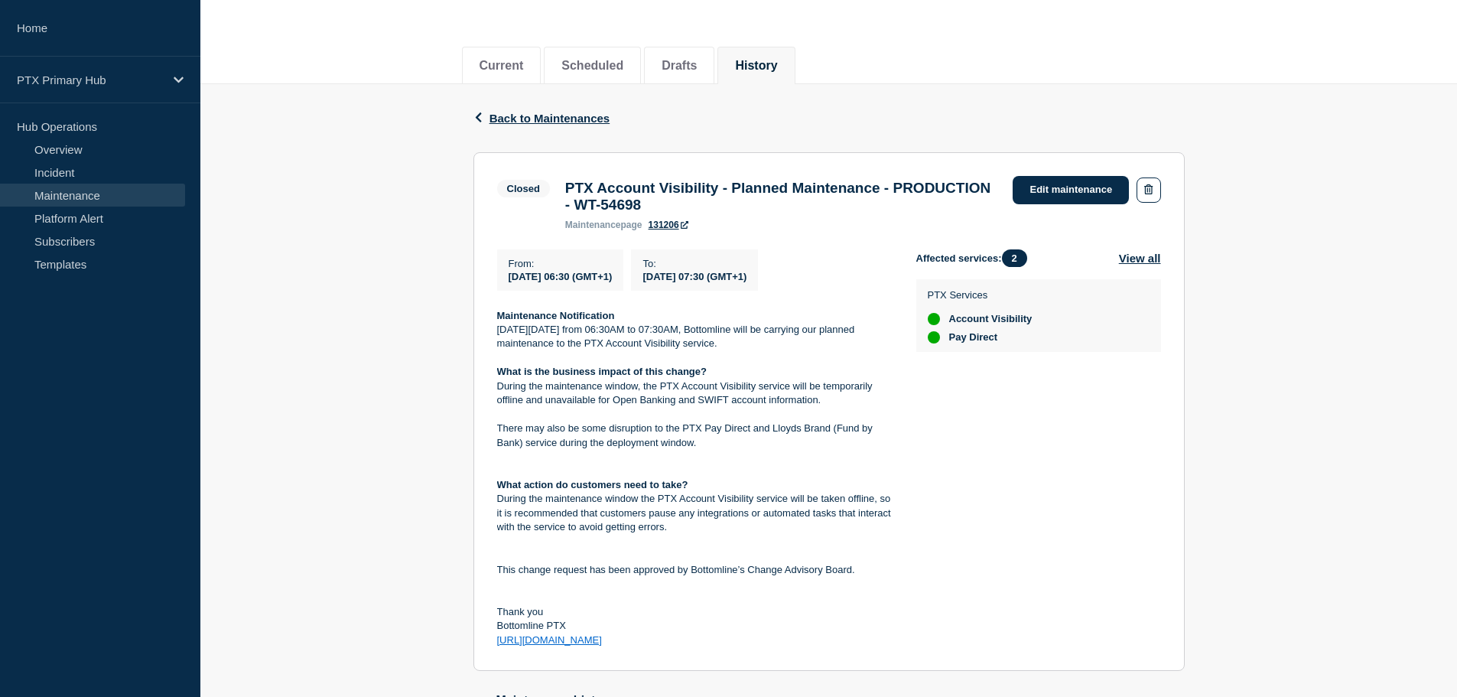
drag, startPoint x: 493, startPoint y: 320, endPoint x: 739, endPoint y: 667, distance: 425.6
click at [739, 667] on section "Closed PTX Account Visibility - Planned Maintenance - PRODUCTION - WT-54698 mai…" at bounding box center [828, 411] width 711 height 519
copy div "Maintenance Notification On Thursday 24th July from 06:30AM to 07:30AM, Bottoml…"
click at [663, 213] on h3 "PTX Account Visibility - Planned Maintenance - PRODUCTION - WT-54698" at bounding box center [781, 197] width 433 height 34
drag, startPoint x: 789, startPoint y: 210, endPoint x: 570, endPoint y: 175, distance: 221.5
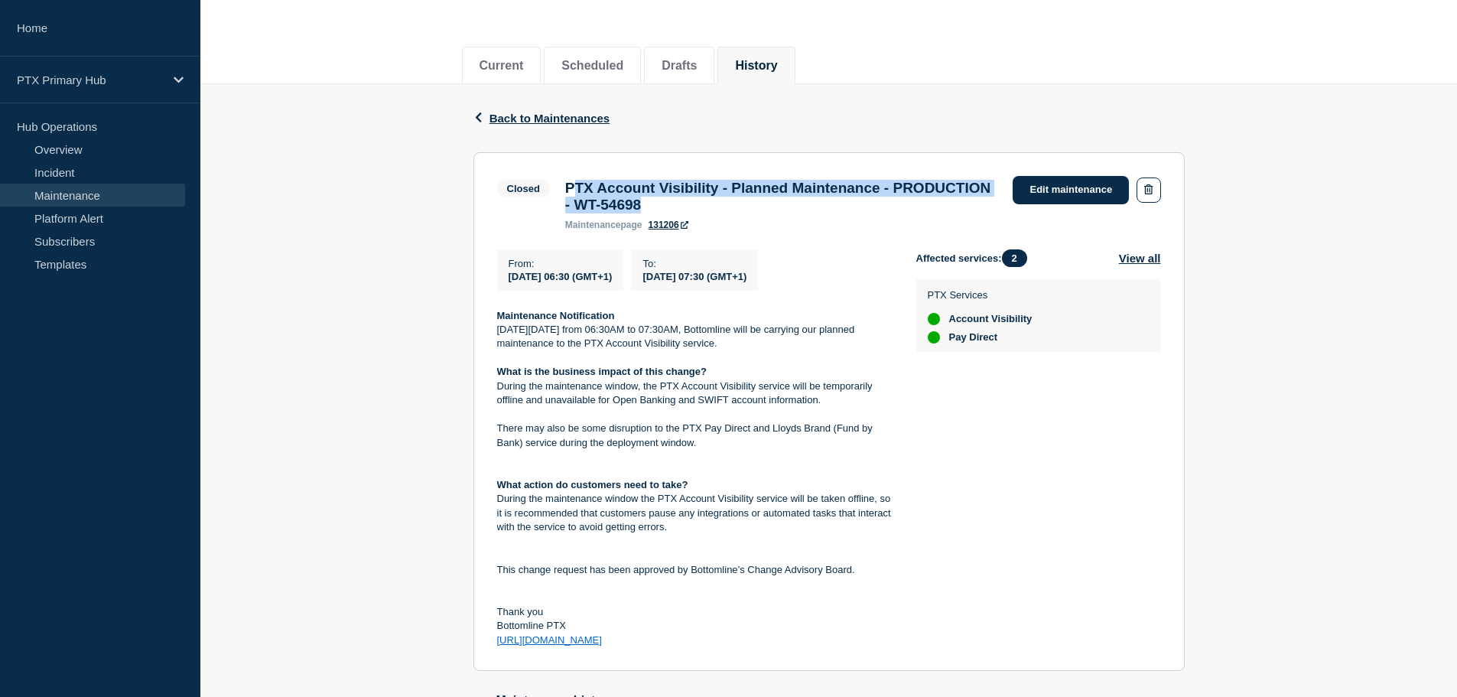
click at [570, 176] on div "Closed PTX Account Visibility - Planned Maintenance - PRODUCTION - WT-54698 mai…" at bounding box center [751, 203] width 508 height 54
copy h3 "TX Account Visibility - Planned Maintenance - PRODUCTION - WT-54698"
click at [581, 196] on h3 "PTX Account Visibility - Planned Maintenance - PRODUCTION - WT-54698" at bounding box center [781, 197] width 433 height 34
click at [810, 206] on h3 "PTX Account Visibility - Planned Maintenance - PRODUCTION - WT-54698" at bounding box center [781, 197] width 433 height 34
drag, startPoint x: 763, startPoint y: 215, endPoint x: 560, endPoint y: 187, distance: 205.3
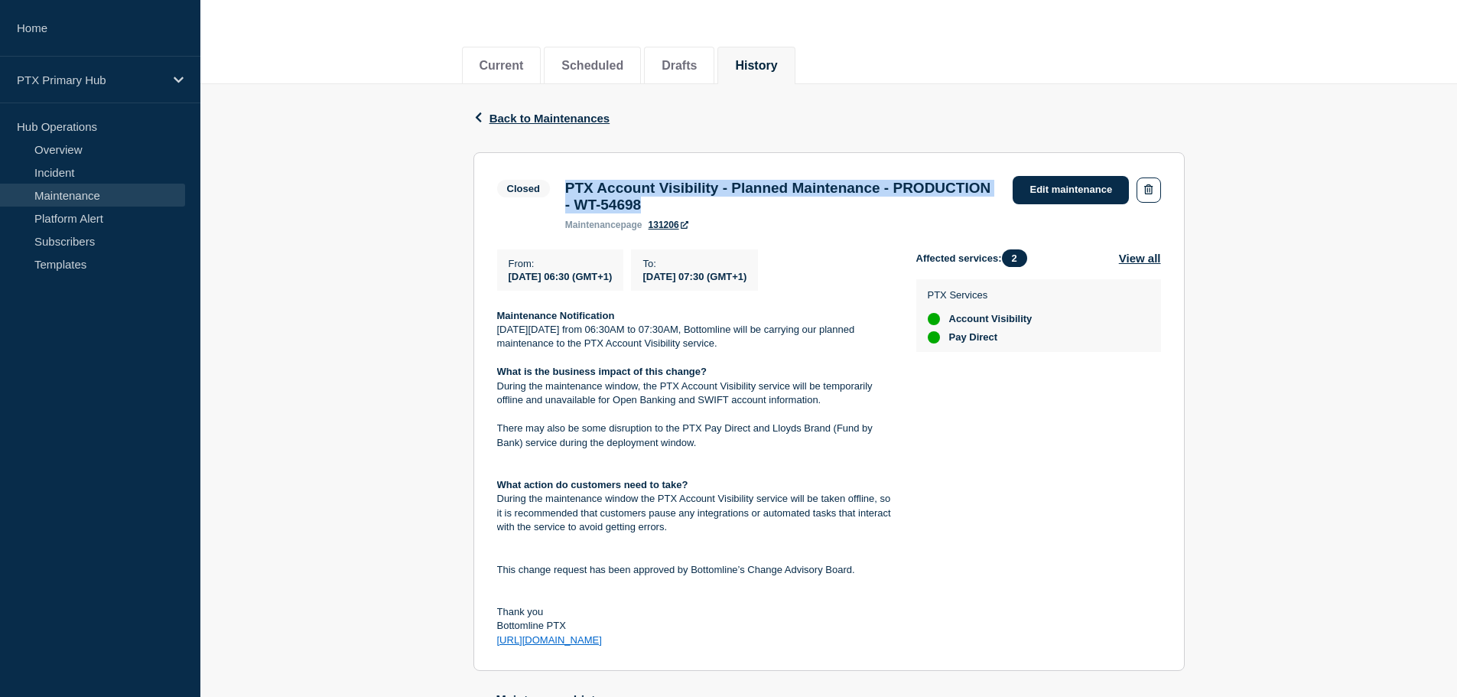
click at [560, 187] on div "PTX Account Visibility - Planned Maintenance - PRODUCTION - WT-54698 maintenanc…" at bounding box center [781, 205] width 448 height 50
copy h3 "PTX Account Visibility - Planned Maintenance - PRODUCTION - WT-54698"
click at [553, 605] on p at bounding box center [694, 598] width 395 height 14
click at [734, 378] on p "What is the business impact of this change?" at bounding box center [694, 372] width 395 height 14
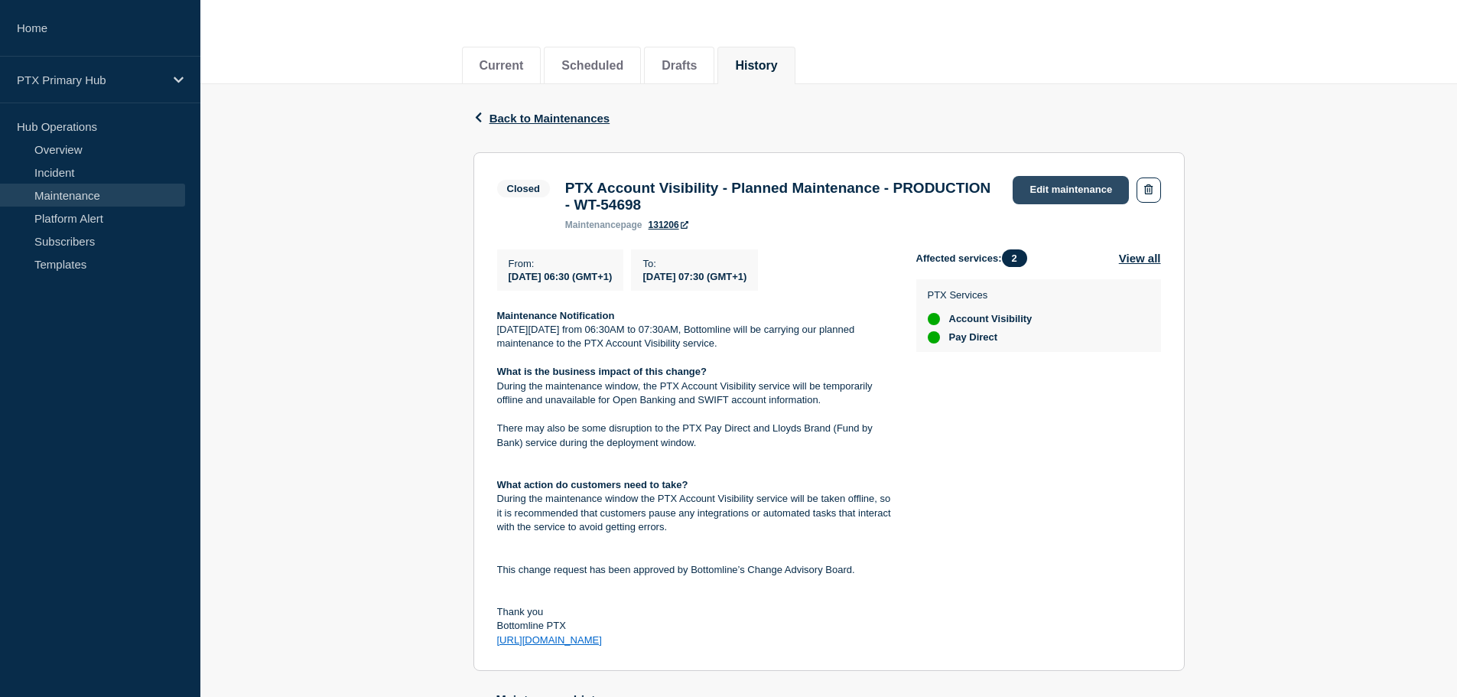
click at [1041, 187] on link "Edit maintenance" at bounding box center [1070, 190] width 116 height 28
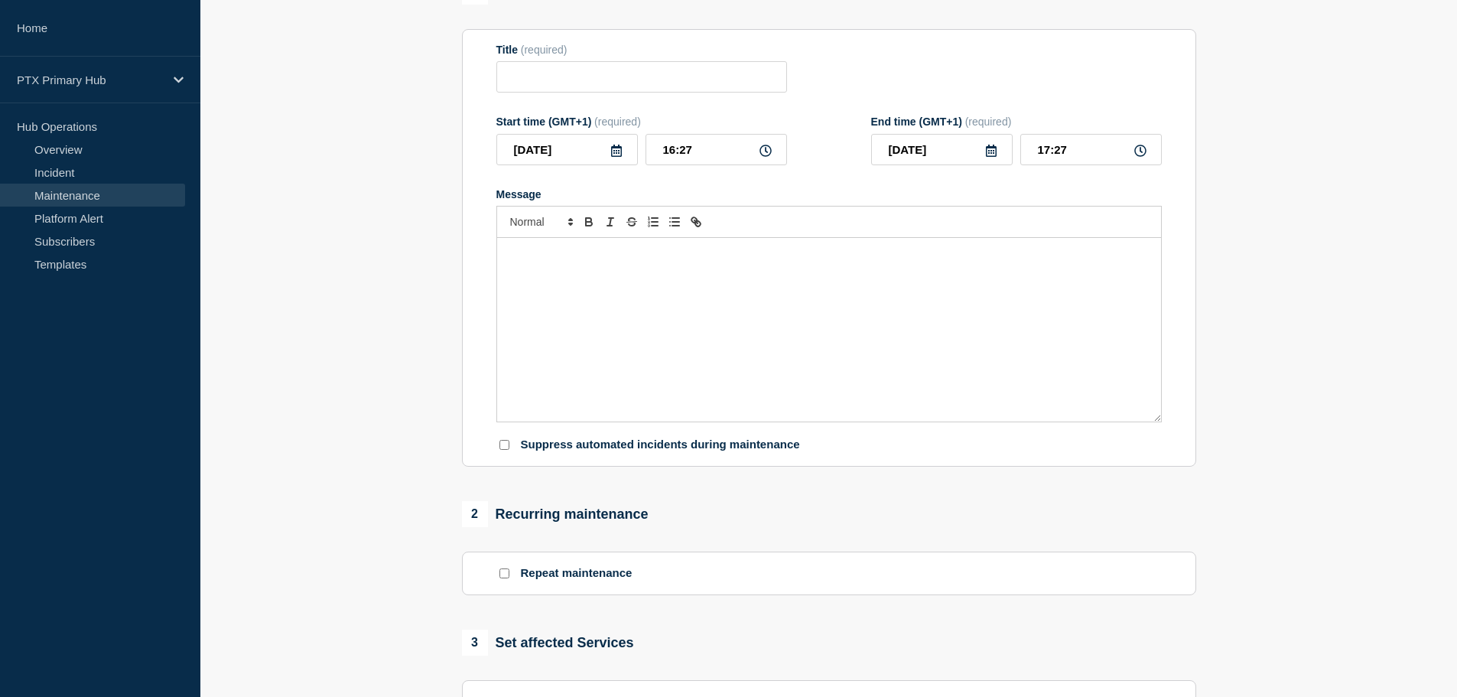
type input "PTX Account Visibility - Planned Maintenance - PRODUCTION - WT-54698"
type input "2025-07-24"
type input "06:30"
type input "2025-07-24"
type input "07:30"
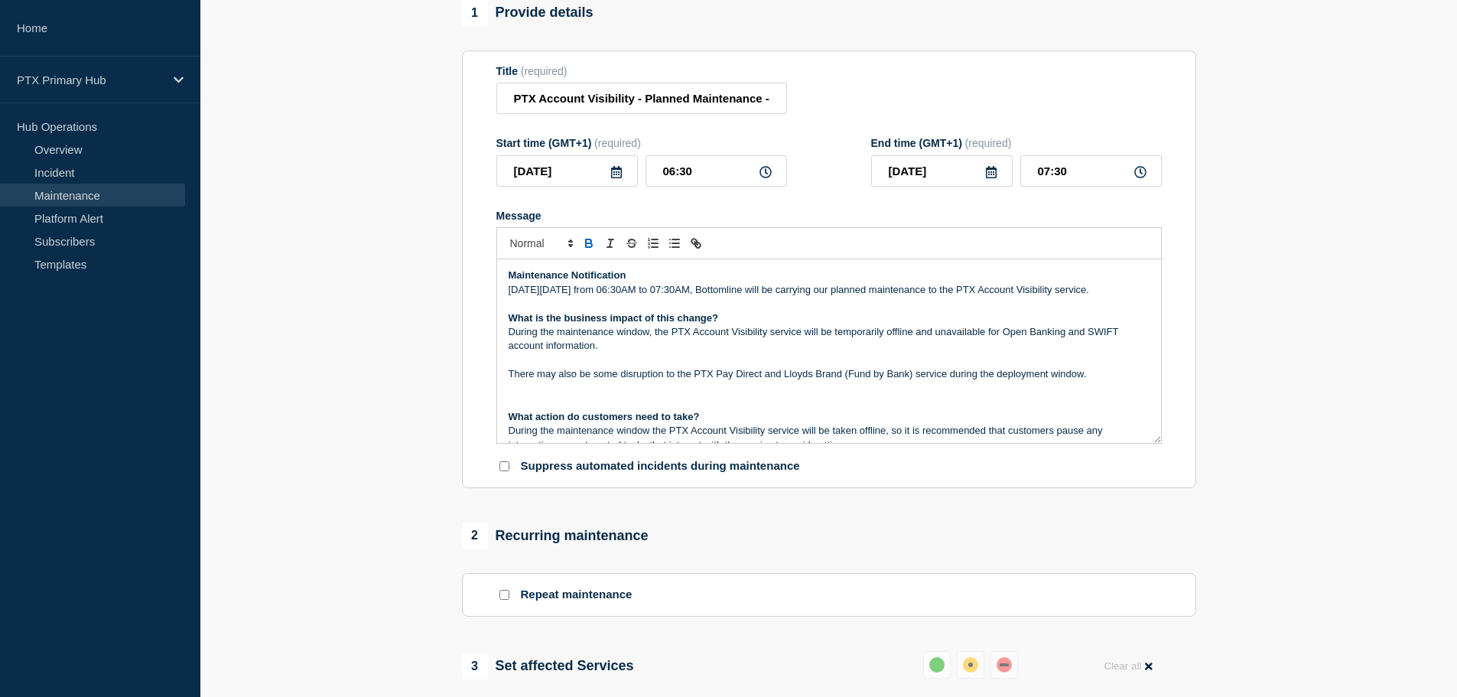
click at [867, 297] on p "[DATE][DATE] from 06:30AM to 07:30AM, Bottomline will be carrying our planned m…" at bounding box center [828, 290] width 641 height 14
click at [950, 353] on p "During the maintenance window, the PTX Account Visibility service will be tempo…" at bounding box center [828, 339] width 641 height 28
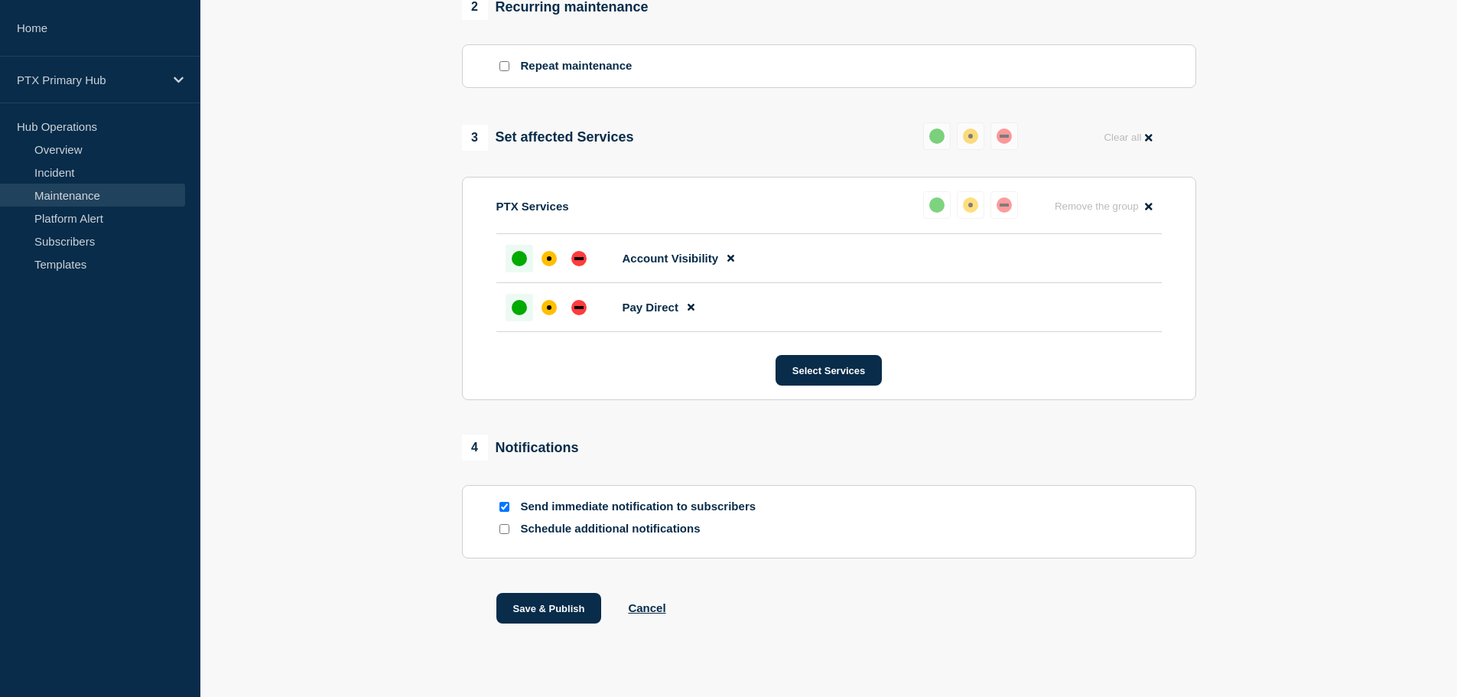
scroll to position [740, 0]
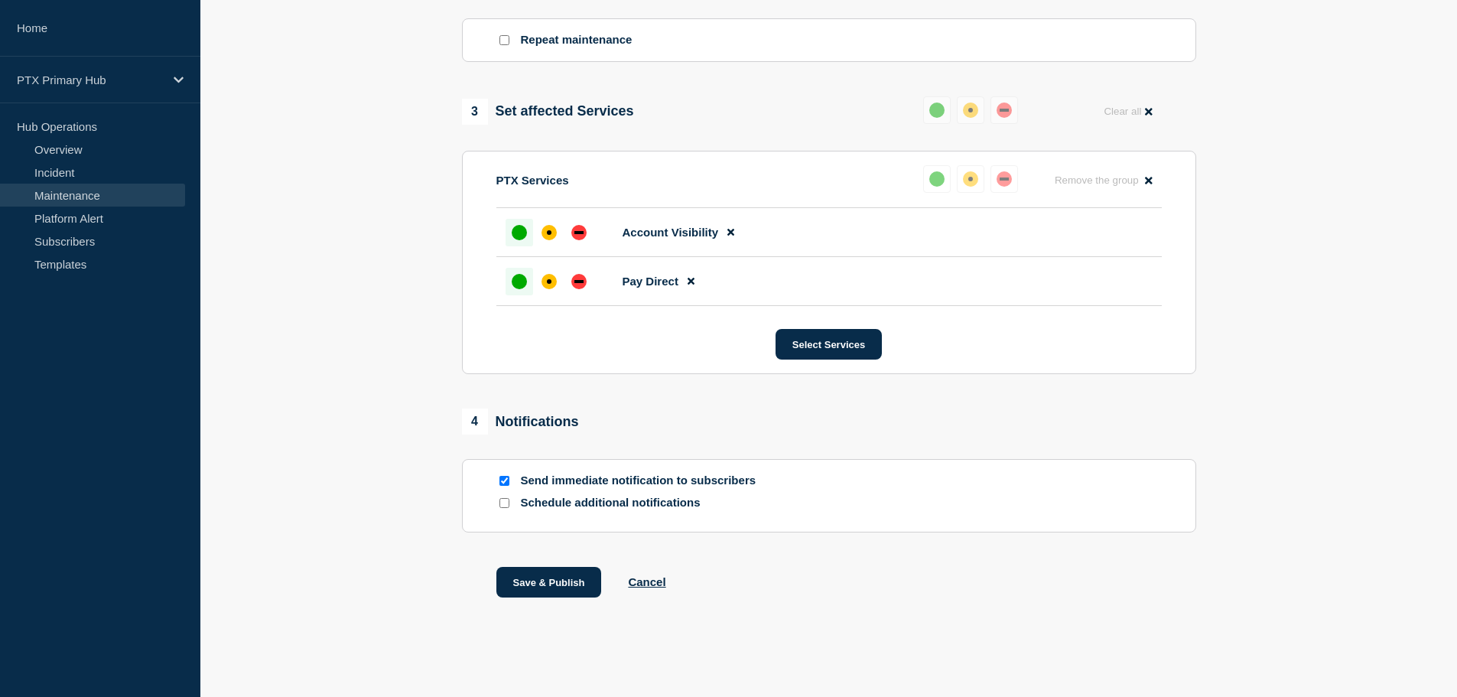
click at [529, 474] on p "Send immediate notification to subscribers" at bounding box center [643, 480] width 245 height 15
drag, startPoint x: 508, startPoint y: 483, endPoint x: 515, endPoint y: 508, distance: 25.6
click at [508, 483] on input "Send immediate notification to subscribers" at bounding box center [504, 481] width 10 height 10
checkbox input "false"
click at [537, 566] on div "1 Provide details Title (required) PTX Account Visibility - Planned Maintenance…" at bounding box center [829, 41] width 752 height 1190
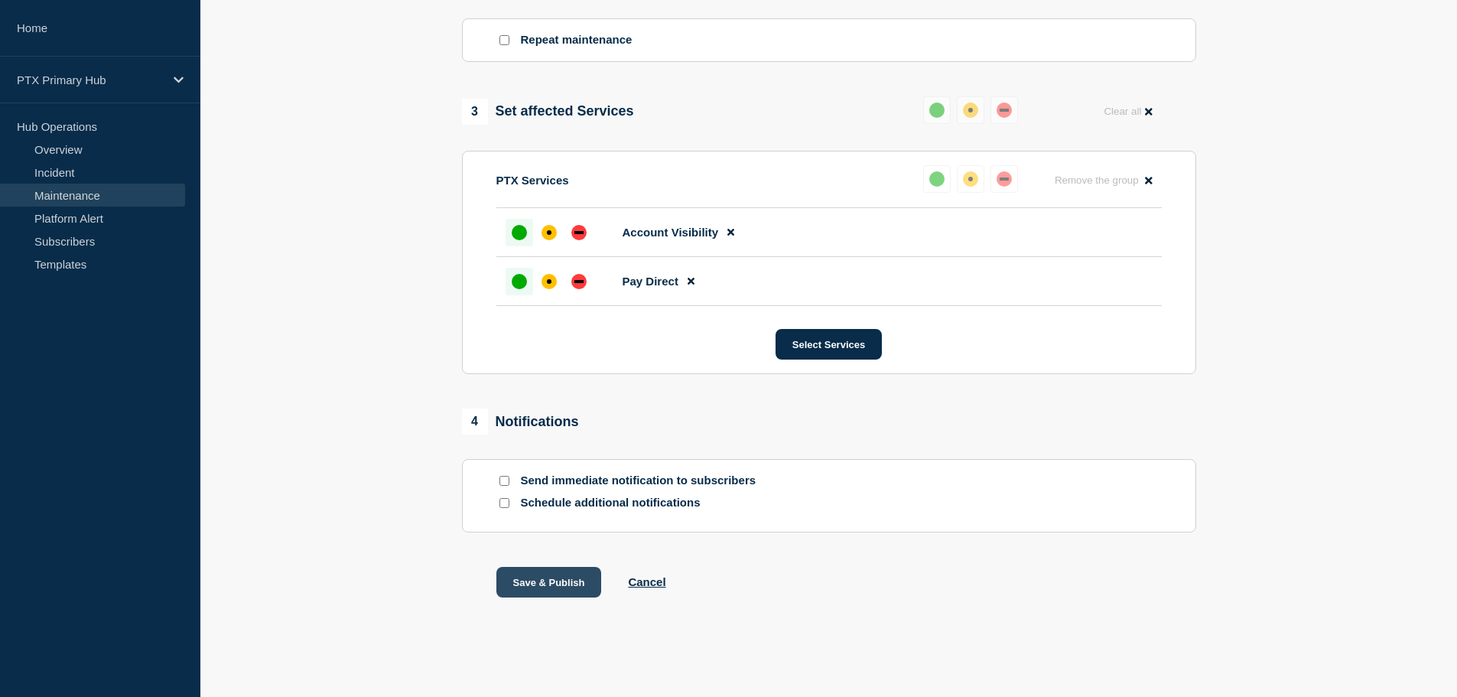
click at [544, 583] on button "Save & Publish" at bounding box center [549, 582] width 106 height 31
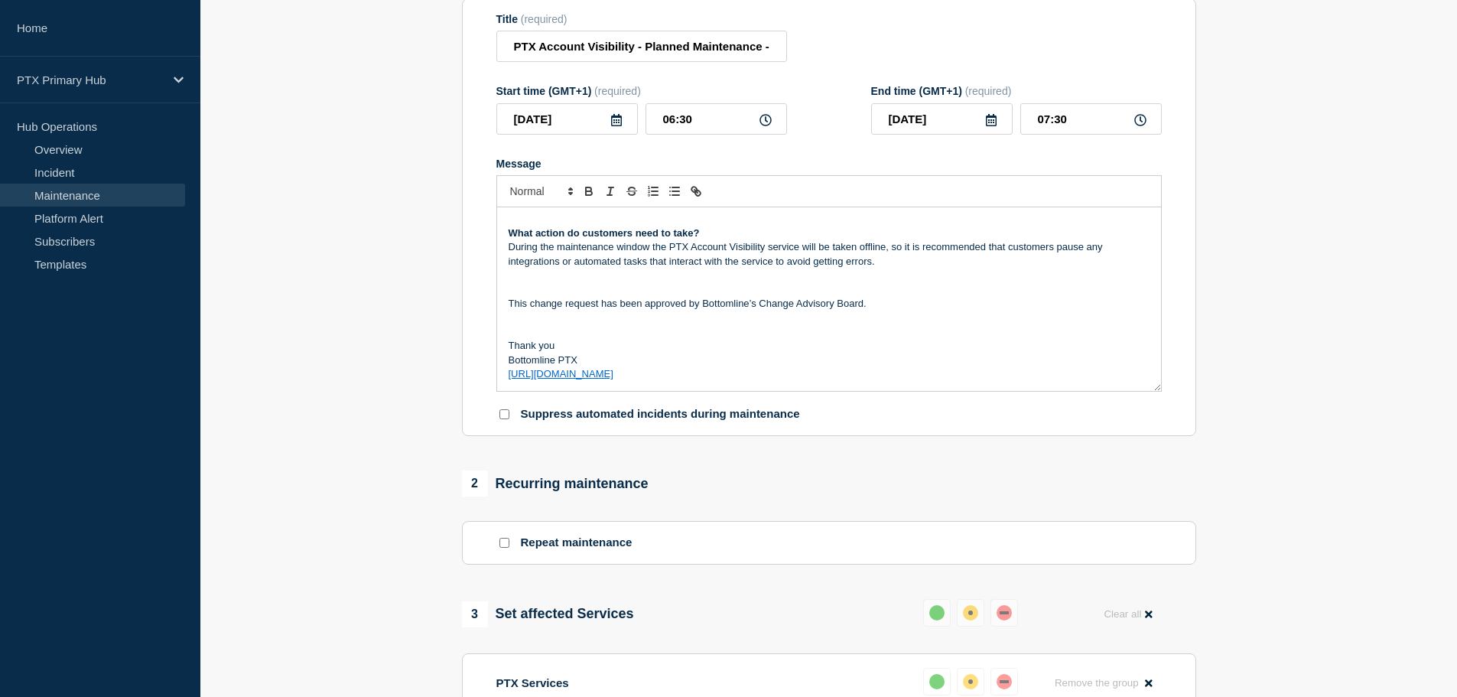
scroll to position [0, 0]
